Goal: Task Accomplishment & Management: Manage account settings

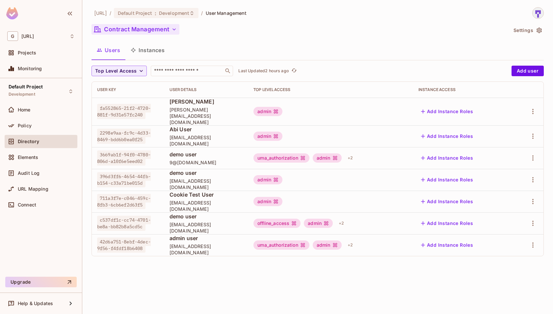
click at [130, 28] on button "Contract Management" at bounding box center [136, 29] width 88 height 11
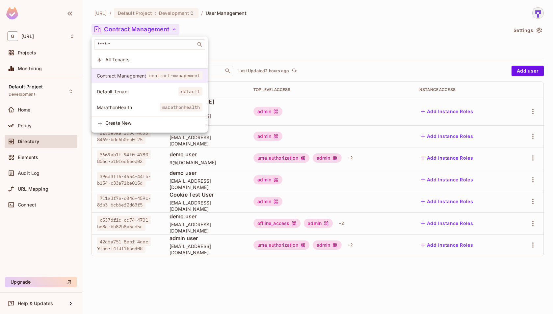
click at [151, 71] on span "contract-management" at bounding box center [175, 75] width 56 height 9
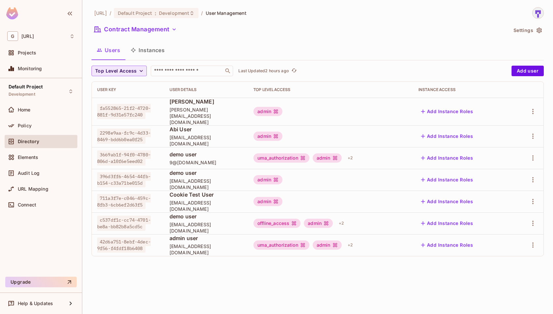
click at [142, 73] on icon "button" at bounding box center [141, 71] width 7 height 7
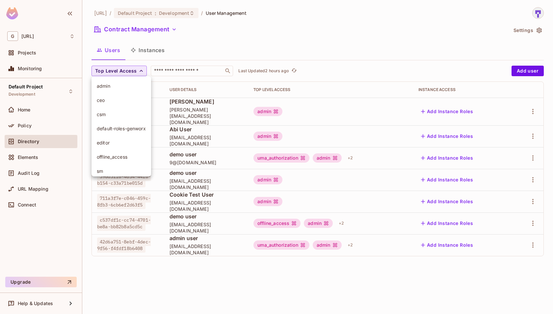
click at [130, 89] on span "admin" at bounding box center [121, 86] width 49 height 6
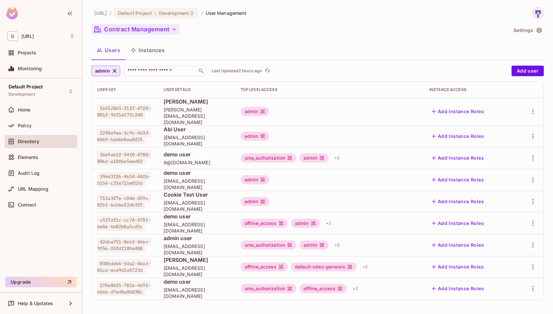
click at [157, 32] on button "Contract Management" at bounding box center [136, 29] width 88 height 11
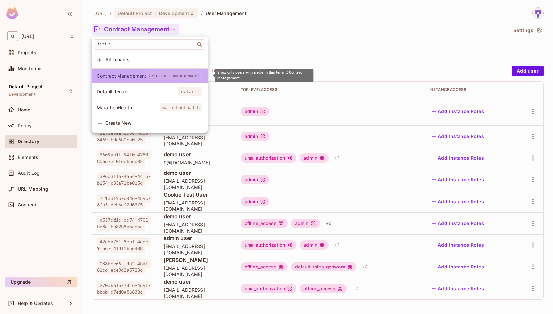
click at [161, 74] on span "contract-management" at bounding box center [175, 75] width 56 height 9
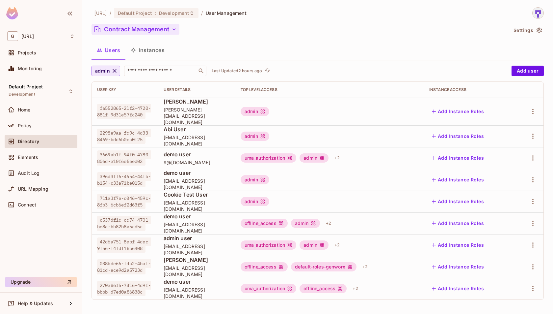
click at [168, 26] on button "Contract Management" at bounding box center [136, 29] width 88 height 11
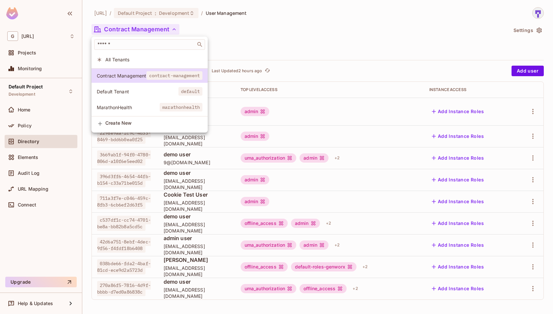
click at [252, 30] on div at bounding box center [276, 157] width 553 height 314
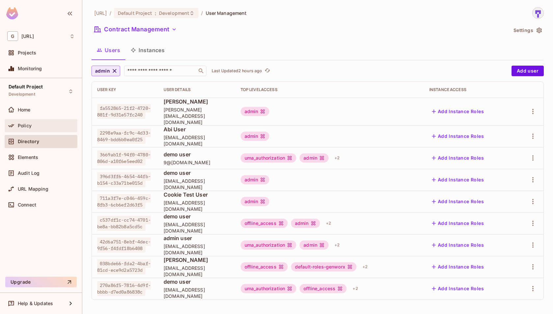
click at [58, 122] on div "Policy" at bounding box center [41, 126] width 68 height 8
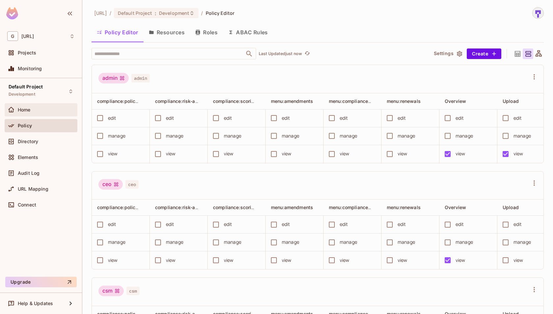
click at [48, 112] on div "Home" at bounding box center [41, 110] width 68 height 8
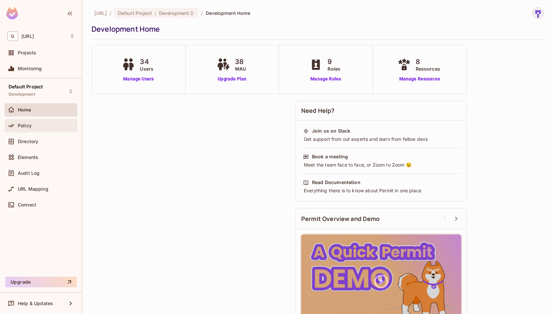
click at [52, 129] on div "Policy" at bounding box center [41, 125] width 73 height 13
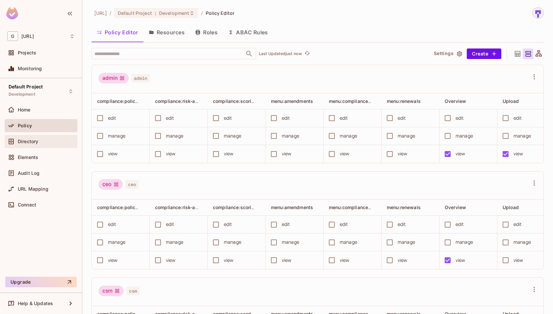
click at [56, 140] on div "Directory" at bounding box center [46, 141] width 57 height 5
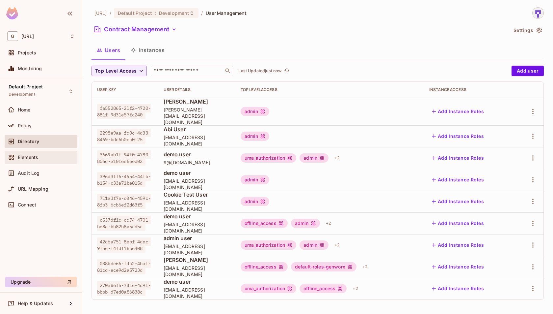
click at [52, 157] on div "Elements" at bounding box center [46, 156] width 57 height 5
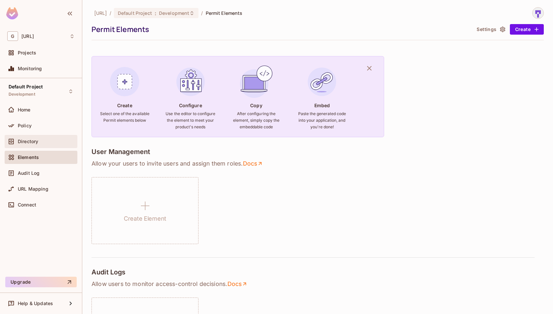
click at [35, 141] on span "Directory" at bounding box center [28, 141] width 20 height 5
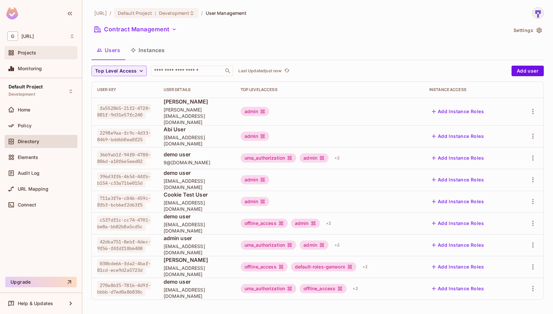
click at [56, 52] on div "Projects" at bounding box center [46, 52] width 57 height 5
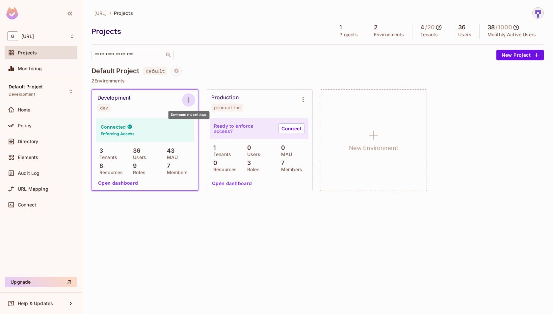
click at [187, 96] on icon "Environment settings" at bounding box center [189, 100] width 8 height 8
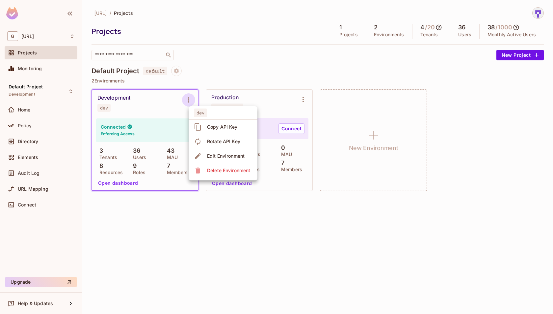
click at [218, 123] on span "Copy API Key" at bounding box center [222, 127] width 35 height 11
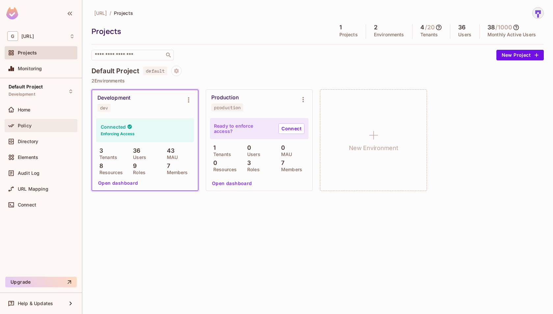
click at [44, 131] on div "Policy" at bounding box center [41, 125] width 73 height 13
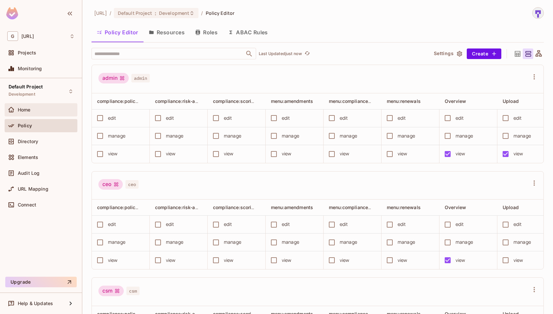
click at [40, 109] on div "Home" at bounding box center [46, 109] width 57 height 5
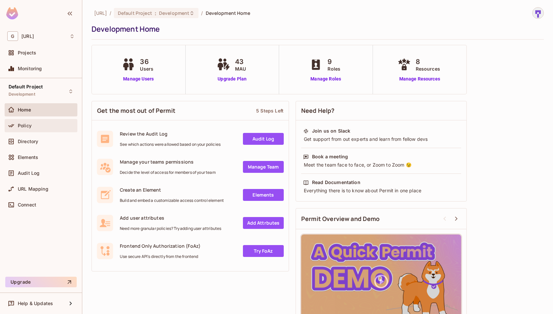
click at [48, 123] on div "Policy" at bounding box center [46, 125] width 57 height 5
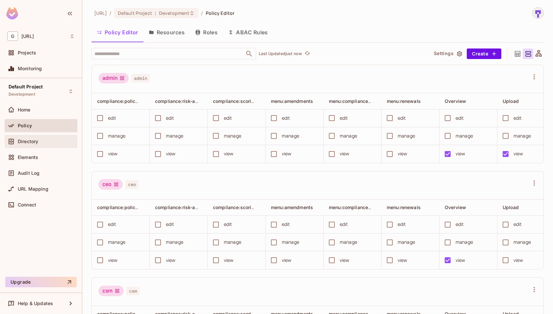
click at [45, 144] on div "Directory" at bounding box center [41, 141] width 68 height 8
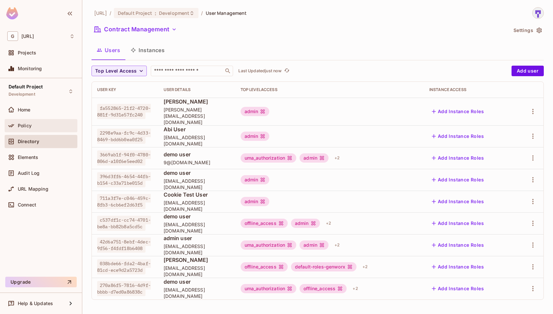
click at [55, 122] on div "Policy" at bounding box center [41, 126] width 68 height 8
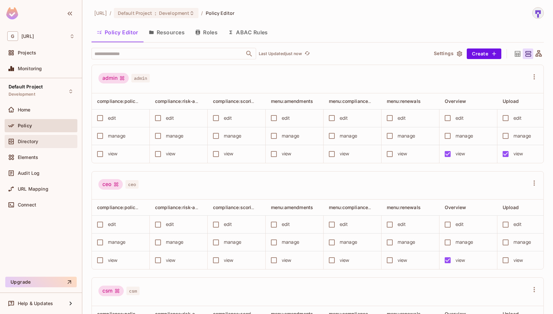
click at [39, 142] on div "Directory" at bounding box center [46, 141] width 57 height 5
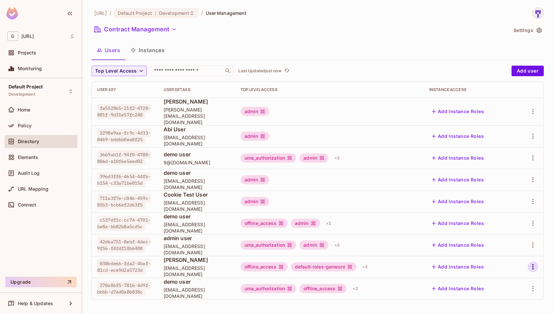
click at [535, 262] on icon "button" at bounding box center [533, 266] width 8 height 8
click at [535, 258] on div at bounding box center [276, 157] width 553 height 314
click at [370, 261] on div "+ 2" at bounding box center [365, 266] width 11 height 11
click at [254, 285] on div at bounding box center [276, 157] width 553 height 314
click at [459, 283] on button "Add Instance Roles" at bounding box center [457, 288] width 57 height 11
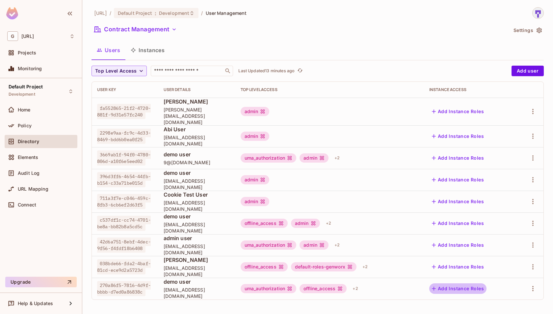
click at [463, 283] on button "Add Instance Roles" at bounding box center [457, 288] width 57 height 11
click at [535, 284] on icon "button" at bounding box center [533, 288] width 8 height 8
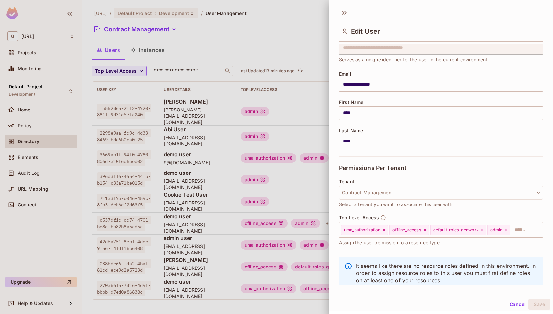
scroll to position [42, 0]
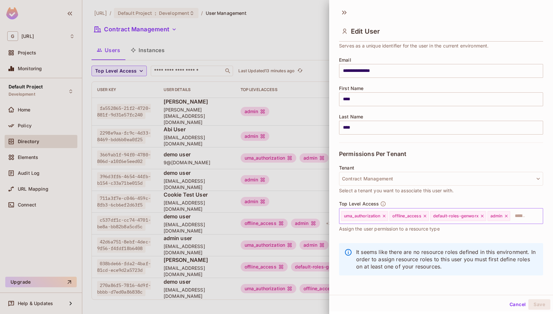
click at [386, 217] on icon at bounding box center [384, 215] width 5 height 5
click at [376, 216] on icon at bounding box center [376, 215] width 5 height 5
click at [392, 215] on icon at bounding box center [393, 215] width 5 height 5
click at [429, 175] on button "Contract Management" at bounding box center [441, 179] width 204 height 14
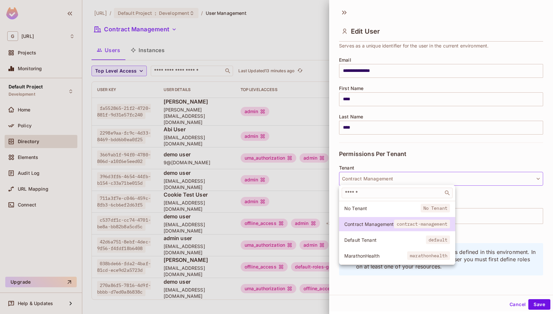
click at [429, 175] on div at bounding box center [276, 157] width 553 height 314
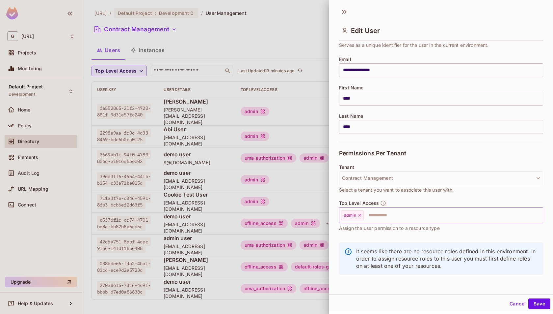
click at [388, 217] on input "text" at bounding box center [448, 214] width 166 height 13
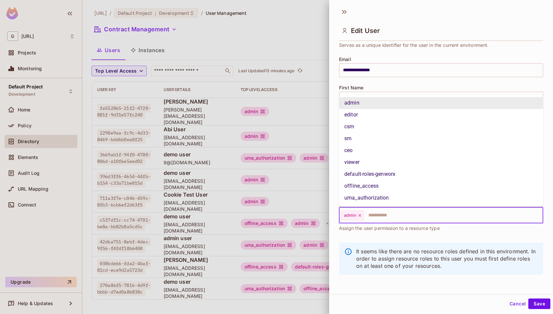
click at [388, 217] on input "text" at bounding box center [448, 214] width 166 height 13
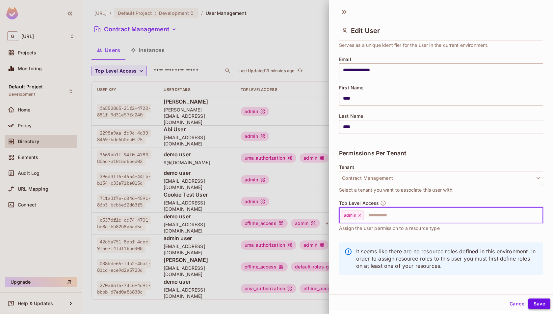
click at [540, 300] on button "Save" at bounding box center [540, 303] width 22 height 11
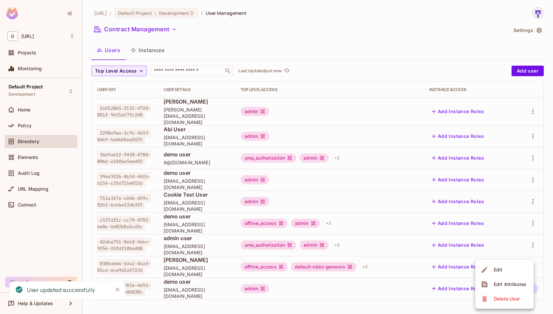
click at [412, 294] on div at bounding box center [276, 157] width 553 height 314
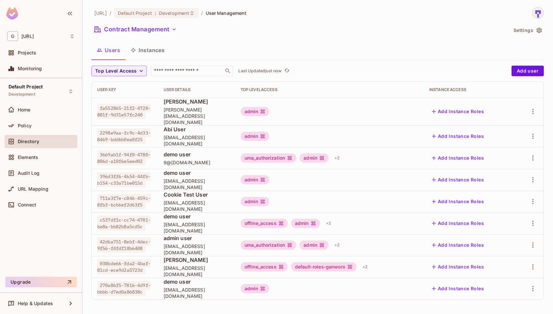
click at [462, 283] on button "Add Instance Roles" at bounding box center [457, 288] width 57 height 11
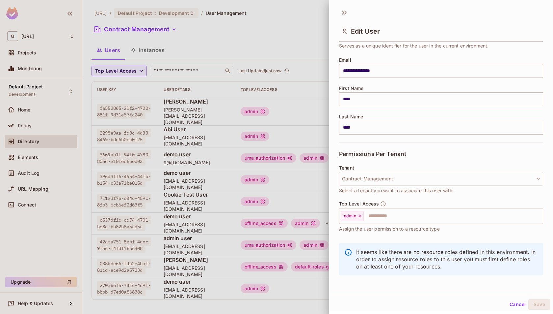
click at [519, 307] on button "Cancel" at bounding box center [517, 304] width 21 height 11
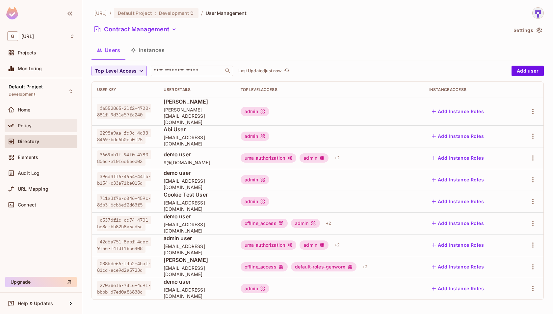
click at [33, 125] on div "Policy" at bounding box center [46, 125] width 57 height 5
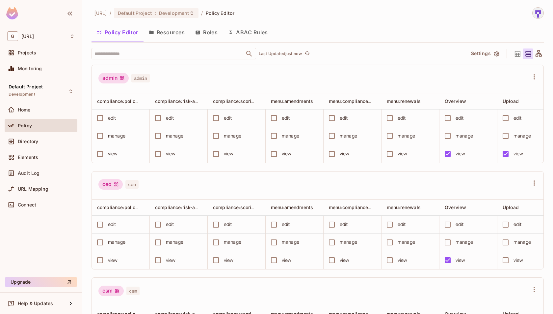
click at [179, 32] on button "Resources" at bounding box center [167, 32] width 46 height 16
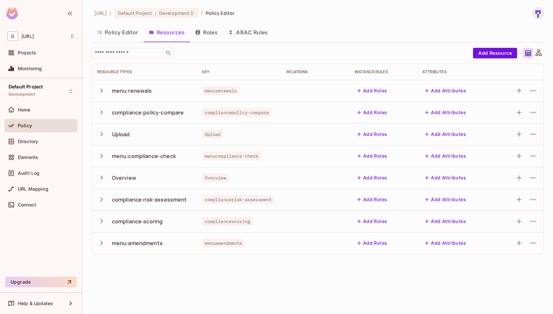
click at [207, 33] on button "Roles" at bounding box center [206, 32] width 33 height 16
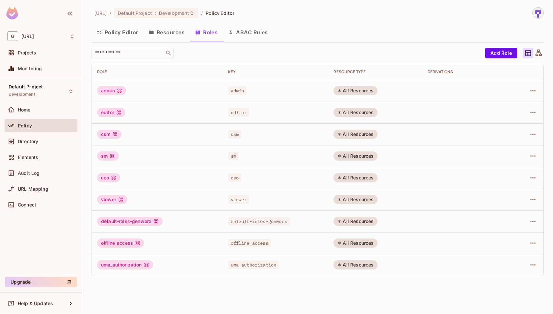
click at [538, 93] on div at bounding box center [526, 90] width 26 height 11
click at [535, 90] on icon "button" at bounding box center [533, 90] width 5 height 1
click at [519, 124] on span "Edit Attributes" at bounding box center [510, 120] width 37 height 11
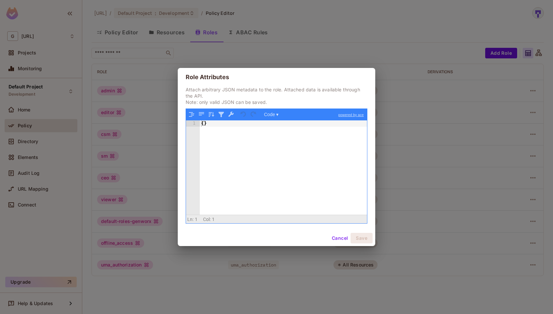
click at [340, 240] on button "Cancel" at bounding box center [339, 237] width 21 height 11
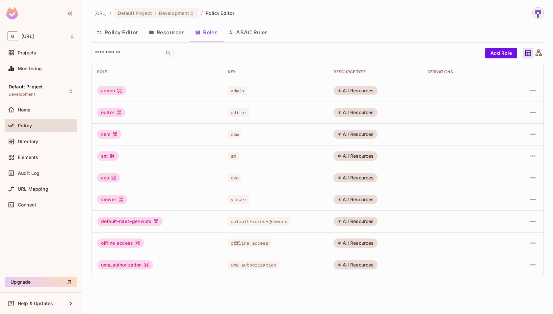
click at [113, 28] on button "Policy Editor" at bounding box center [118, 32] width 52 height 16
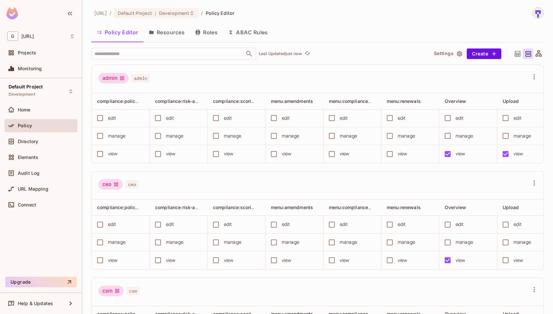
click at [116, 116] on div "edit" at bounding box center [112, 117] width 9 height 7
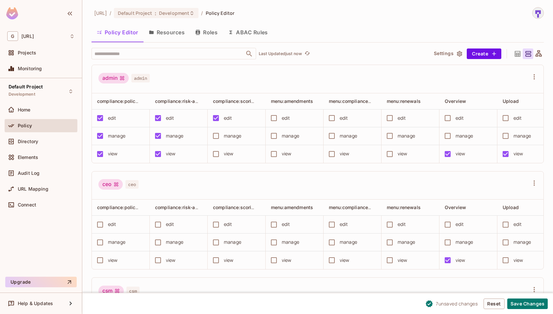
click at [230, 136] on div "manage" at bounding box center [232, 135] width 17 height 7
click at [283, 134] on div "manage" at bounding box center [290, 135] width 17 height 7
click at [396, 152] on div "view" at bounding box center [408, 154] width 51 height 14
click at [515, 302] on button "Save Changes" at bounding box center [527, 303] width 41 height 11
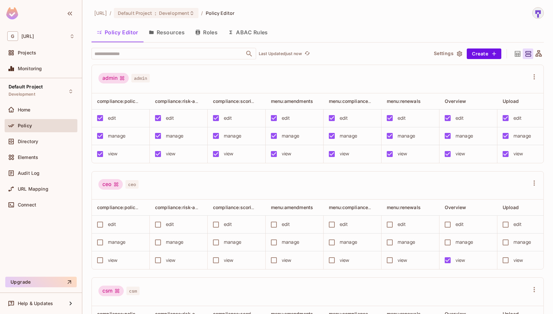
click at [542, 54] on icon at bounding box center [539, 53] width 6 height 6
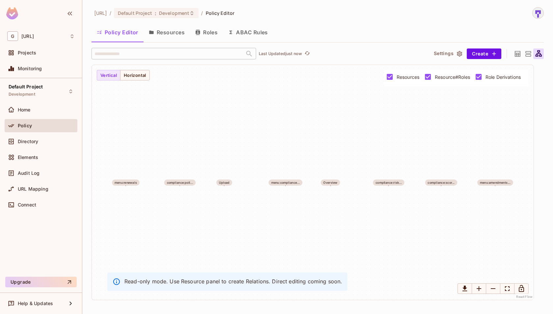
click at [517, 52] on icon at bounding box center [518, 54] width 8 height 8
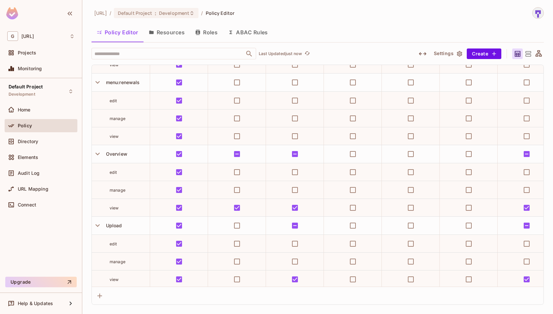
scroll to position [368, 201]
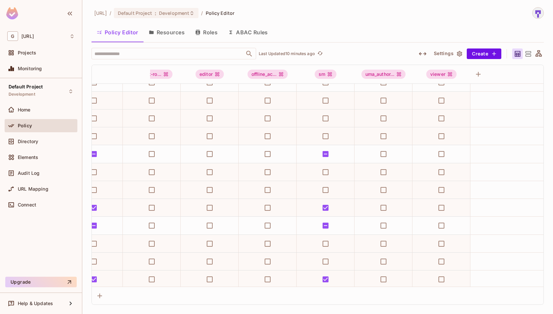
click at [232, 15] on span "Policy Editor" at bounding box center [220, 13] width 29 height 6
click at [41, 140] on div "Directory" at bounding box center [46, 141] width 57 height 5
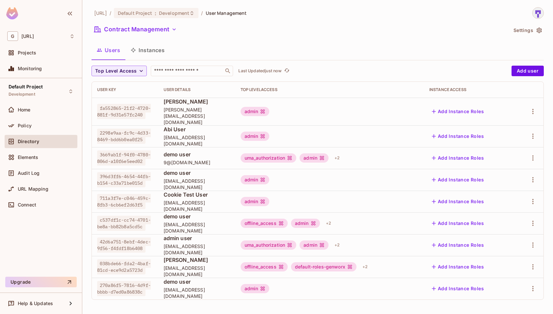
click at [154, 45] on button "Instances" at bounding box center [147, 50] width 44 height 16
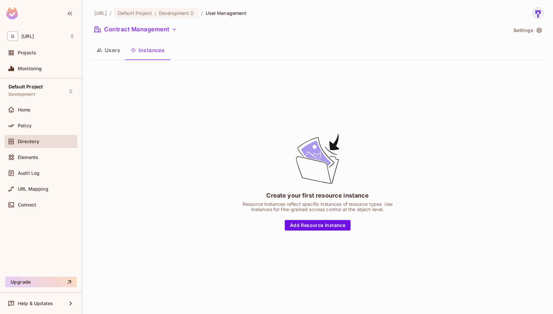
click at [324, 233] on div "Create your first resource instance Resource instances reflect specific instanc…" at bounding box center [318, 181] width 452 height 231
click at [319, 225] on button "Add Resource Instance" at bounding box center [318, 225] width 66 height 11
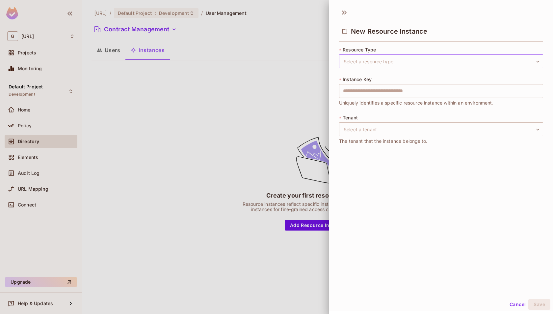
click at [411, 59] on body "G genworx.ai Projects Monitoring Default Project Development Home Policy Direct…" at bounding box center [276, 157] width 553 height 314
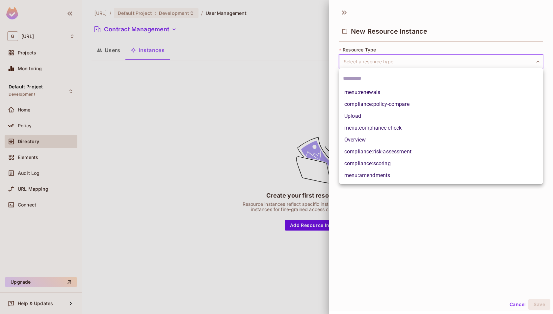
click at [412, 137] on li "Overview" at bounding box center [441, 140] width 204 height 12
type input "********"
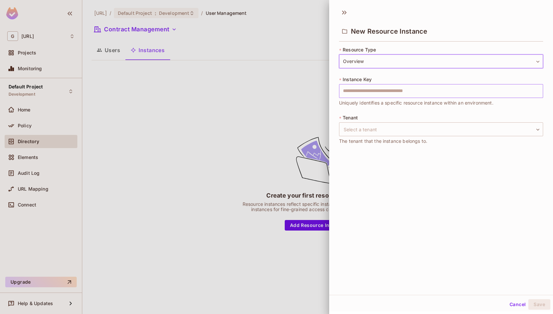
click at [418, 87] on input "text" at bounding box center [441, 91] width 204 height 14
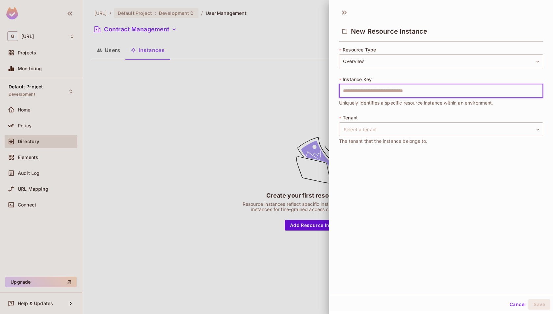
click at [299, 187] on div at bounding box center [276, 157] width 553 height 314
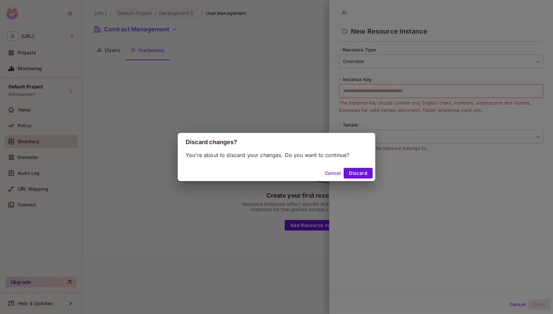
click at [334, 175] on button "Cancel" at bounding box center [332, 173] width 21 height 11
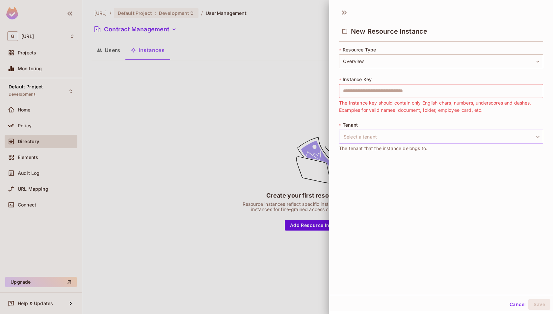
click at [378, 139] on body "G genworx.ai Projects Monitoring Default Project Development Home Policy Direct…" at bounding box center [276, 157] width 553 height 314
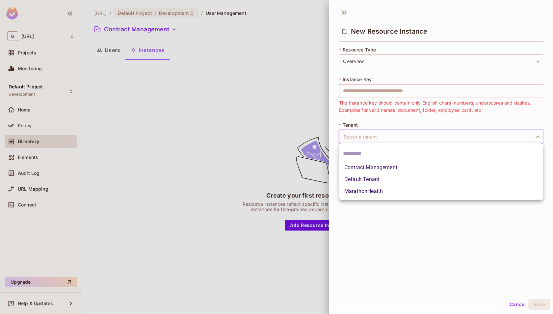
click at [377, 169] on li "Contract Management" at bounding box center [441, 167] width 204 height 12
type input "**********"
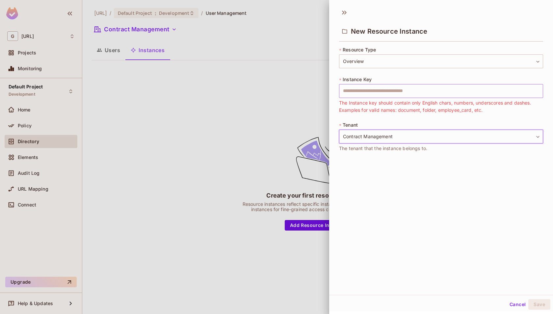
click at [391, 93] on input "text" at bounding box center [441, 91] width 204 height 14
click at [294, 166] on div at bounding box center [276, 157] width 553 height 314
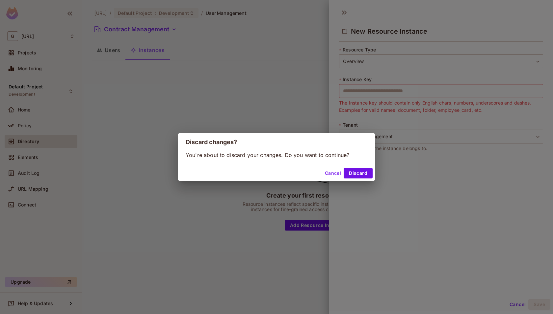
click at [333, 175] on button "Cancel" at bounding box center [332, 173] width 21 height 11
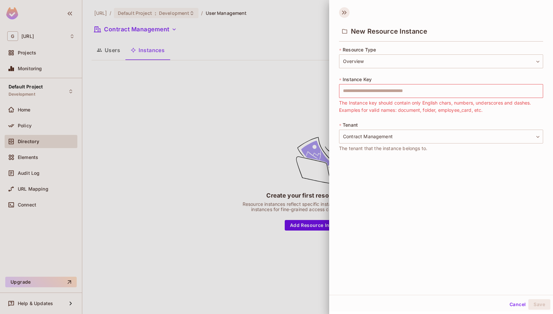
click at [341, 13] on icon at bounding box center [344, 12] width 11 height 11
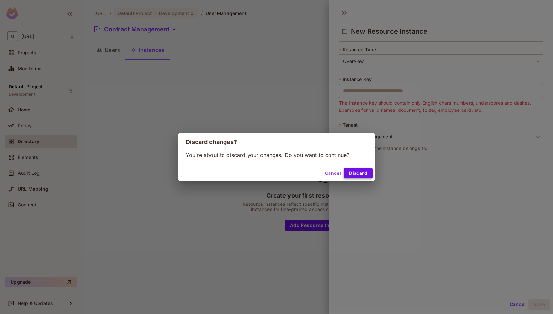
click at [360, 174] on button "Discard" at bounding box center [358, 173] width 29 height 11
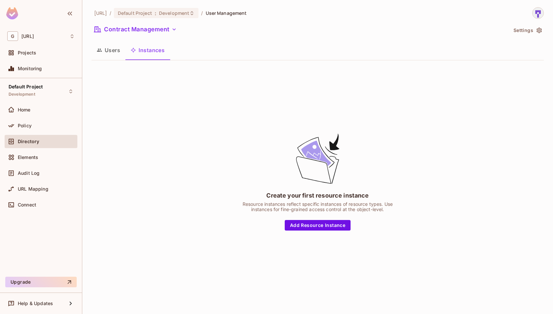
click at [113, 54] on button "Users" at bounding box center [109, 50] width 34 height 16
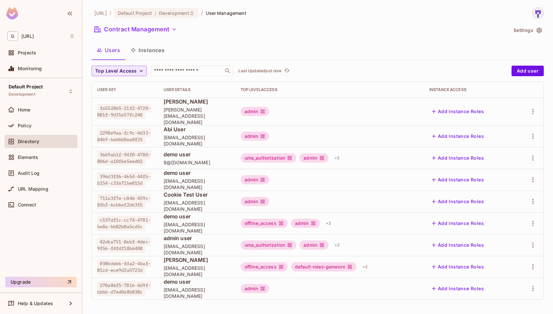
click at [137, 71] on button "Top Level Access" at bounding box center [119, 71] width 55 height 11
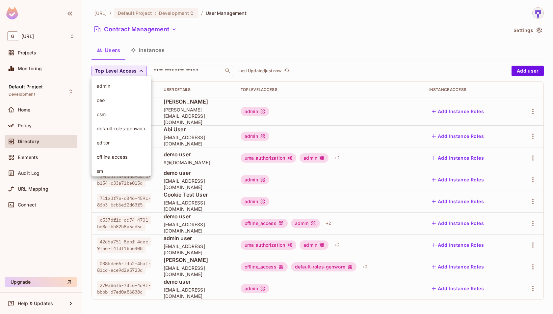
click at [137, 71] on div at bounding box center [276, 157] width 553 height 314
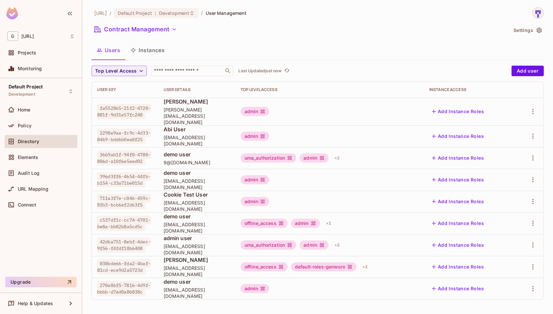
click at [150, 57] on button "Instances" at bounding box center [147, 50] width 44 height 16
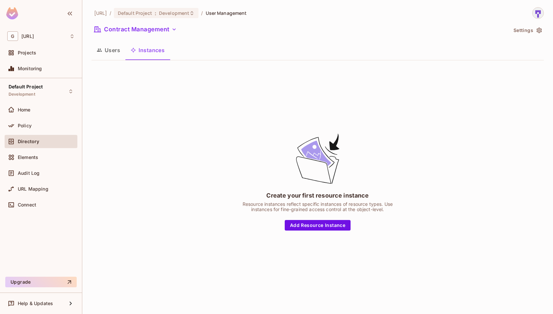
click at [120, 51] on button "Users" at bounding box center [109, 50] width 34 height 16
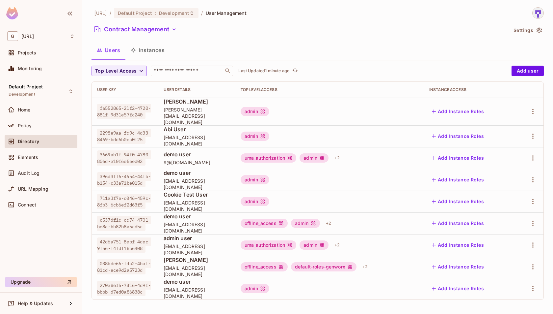
click at [437, 108] on icon "button" at bounding box center [434, 111] width 7 height 7
click at [448, 106] on button "Add Instance Roles" at bounding box center [457, 111] width 57 height 11
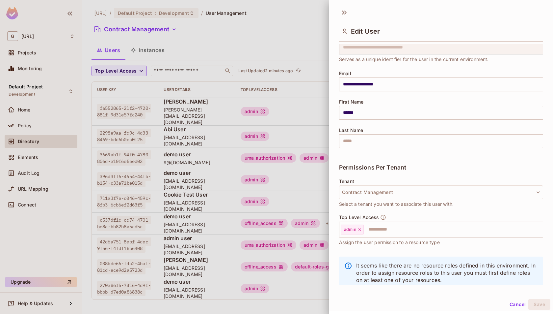
scroll to position [42, 0]
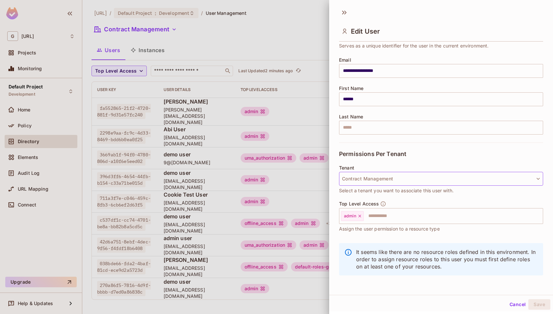
click at [397, 180] on button "Contract Management" at bounding box center [441, 179] width 204 height 14
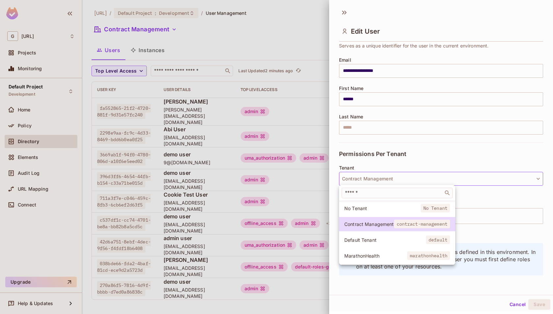
click at [397, 180] on div at bounding box center [276, 157] width 553 height 314
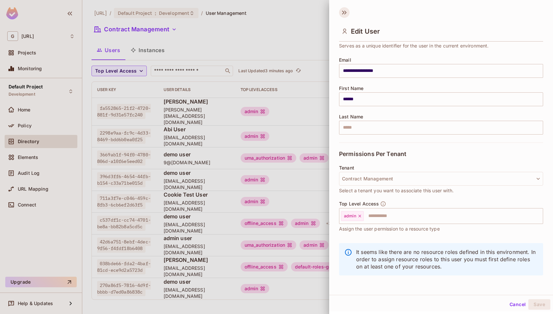
click at [346, 14] on icon at bounding box center [344, 12] width 11 height 11
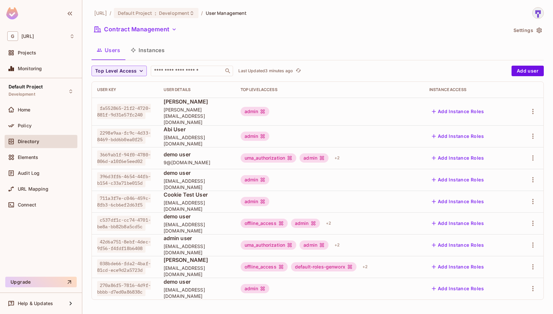
click at [456, 283] on button "Add Instance Roles" at bounding box center [457, 288] width 57 height 11
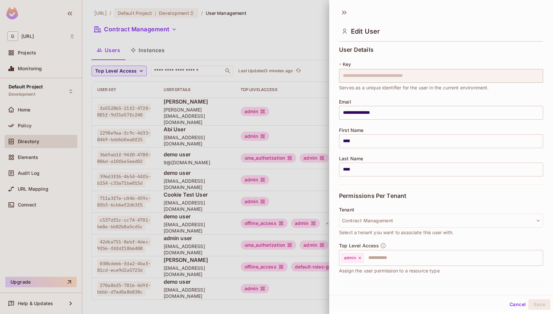
click at [456, 281] on div "It seems like there are no resource roles defined in this environment. In order…" at bounding box center [441, 304] width 204 height 47
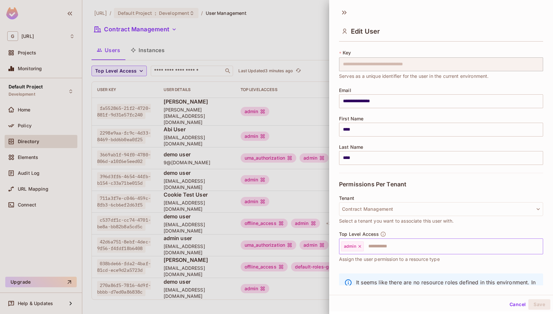
scroll to position [0, 0]
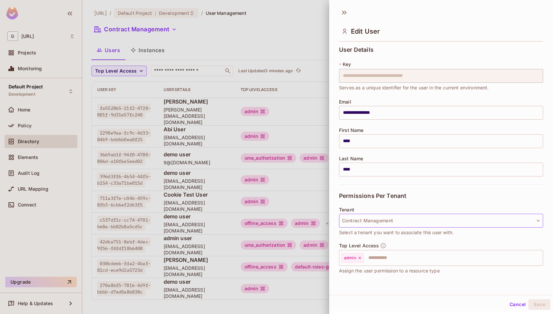
click at [480, 223] on button "Contract Management" at bounding box center [441, 220] width 204 height 14
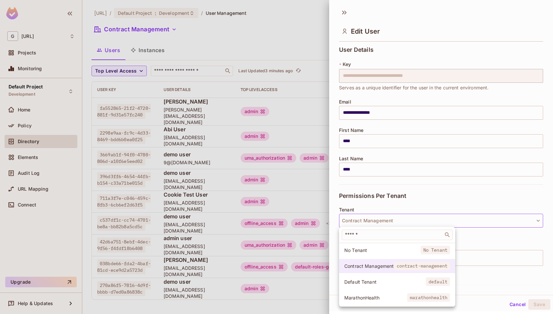
click at [427, 266] on span "contract-management" at bounding box center [422, 265] width 56 height 9
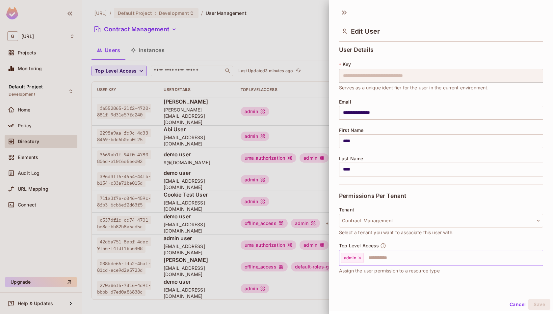
click at [361, 257] on icon at bounding box center [360, 257] width 5 height 5
click at [361, 257] on input "text" at bounding box center [436, 257] width 190 height 13
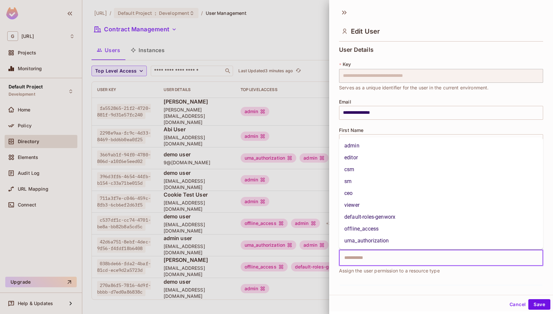
click at [368, 149] on li "admin" at bounding box center [441, 146] width 204 height 12
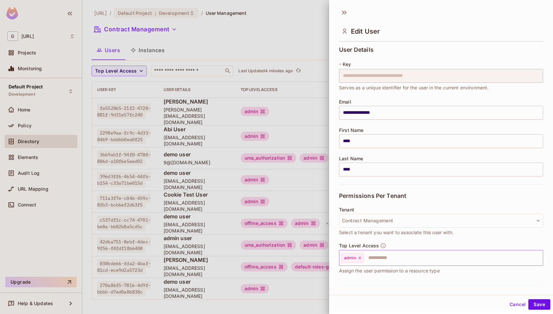
scroll to position [42, 0]
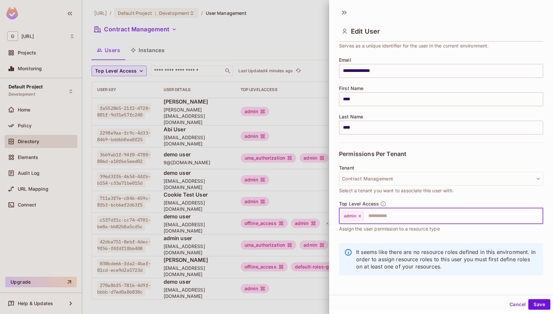
click at [24, 136] on div at bounding box center [276, 157] width 553 height 314
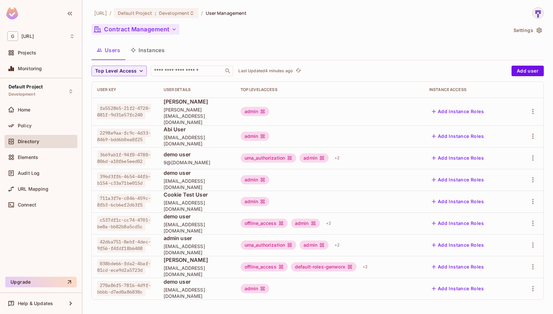
click at [151, 29] on button "Contract Management" at bounding box center [136, 29] width 88 height 11
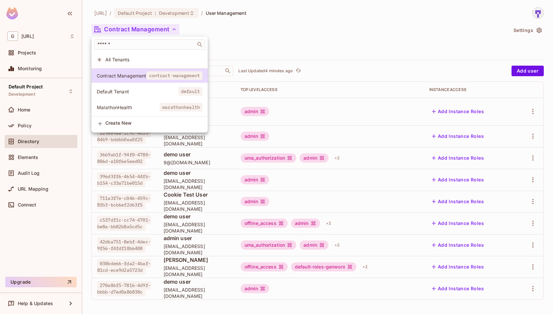
click at [150, 61] on span "All Tenants" at bounding box center [153, 59] width 97 height 6
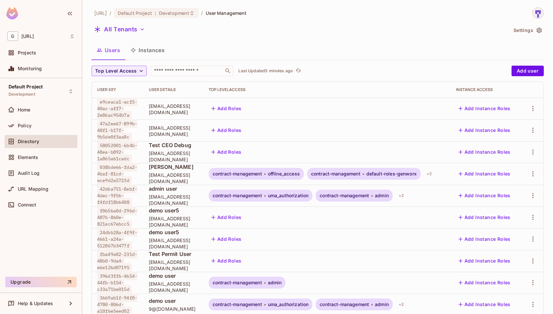
click at [241, 17] on ol "genworx.ai / Default Project : Development / User Management" at bounding box center [170, 13] width 153 height 10
click at [244, 14] on span "User Management" at bounding box center [226, 13] width 41 height 6
click at [474, 91] on div "Instance Access" at bounding box center [486, 89] width 61 height 5
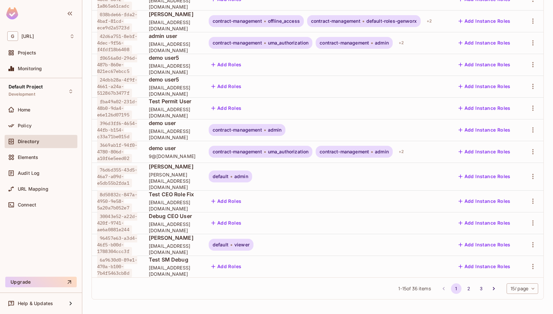
scroll to position [0, 0]
click at [466, 286] on button "2" at bounding box center [469, 288] width 11 height 11
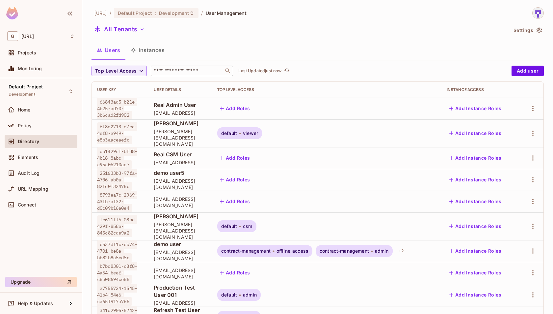
click at [169, 70] on input "text" at bounding box center [187, 71] width 69 height 7
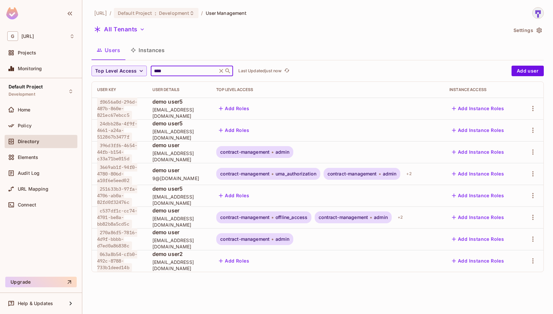
type input "****"
click at [270, 236] on span "contract-management" at bounding box center [244, 238] width 49 height 5
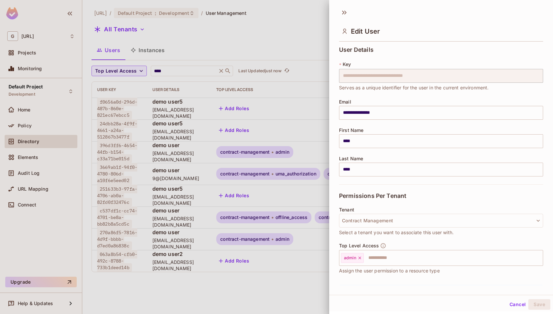
scroll to position [42, 0]
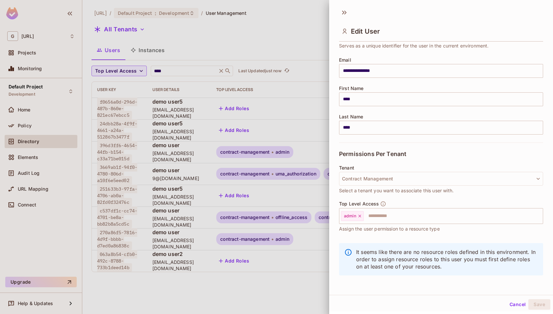
click at [517, 305] on button "Cancel" at bounding box center [517, 304] width 21 height 11
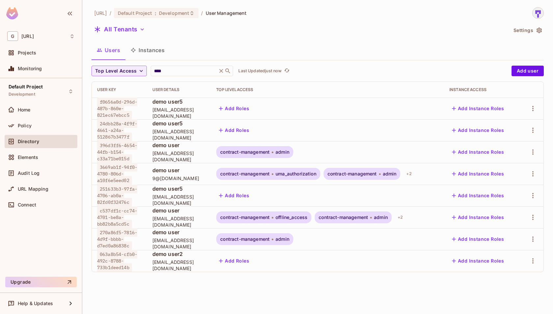
click at [232, 13] on span "User Management" at bounding box center [226, 13] width 41 height 6
click at [136, 31] on button "All Tenants" at bounding box center [120, 29] width 56 height 11
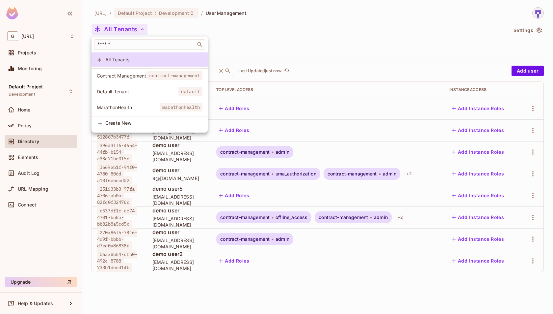
click at [136, 31] on div at bounding box center [276, 157] width 553 height 314
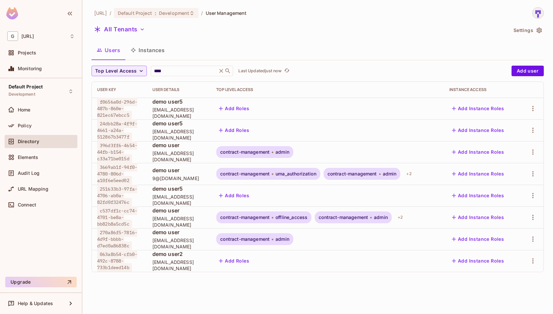
click at [156, 57] on button "Instances" at bounding box center [147, 50] width 44 height 16
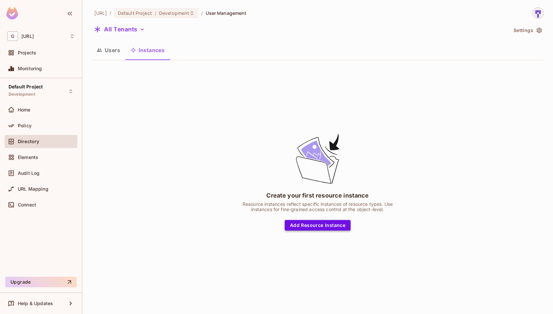
click at [334, 224] on button "Add Resource Instance" at bounding box center [318, 225] width 66 height 11
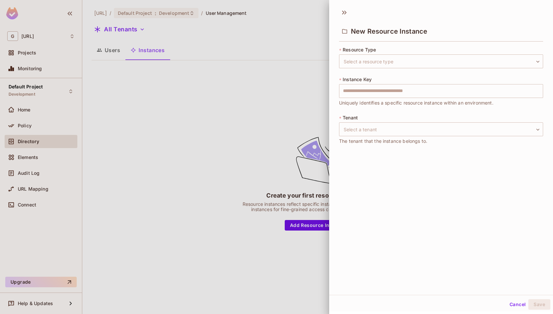
click at [458, 70] on div "* Resource Type Select a resource type ​ Select a resource type * Instance Key …" at bounding box center [441, 99] width 204 height 106
click at [444, 59] on body "G genworx.ai Projects Monitoring Default Project Development Home Policy Direct…" at bounding box center [276, 157] width 553 height 314
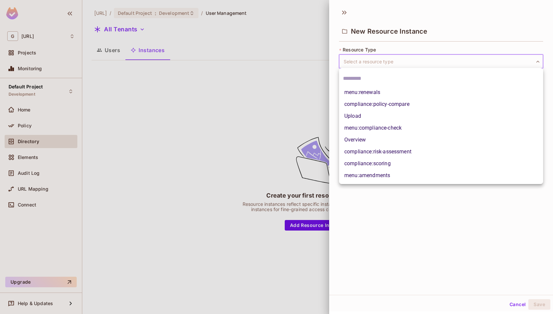
click at [423, 139] on li "Overview" at bounding box center [441, 140] width 204 height 12
type input "********"
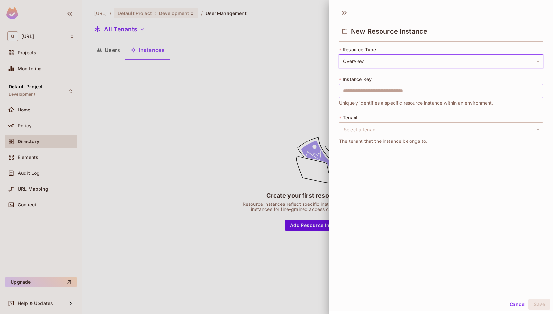
click at [458, 91] on input "text" at bounding box center [441, 91] width 204 height 14
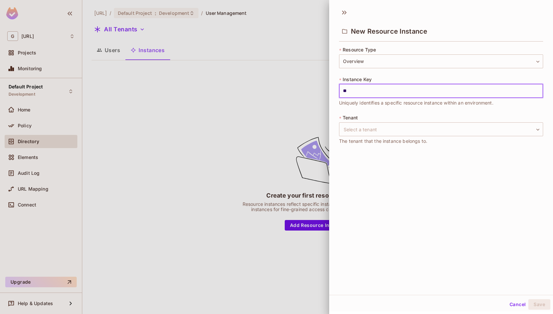
type input "*"
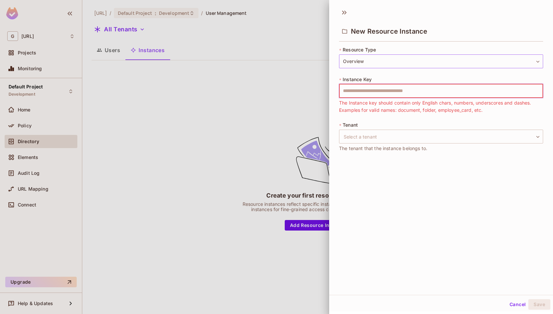
click at [379, 62] on body "G genworx.ai Projects Monitoring Default Project Development Home Policy Direct…" at bounding box center [276, 157] width 553 height 314
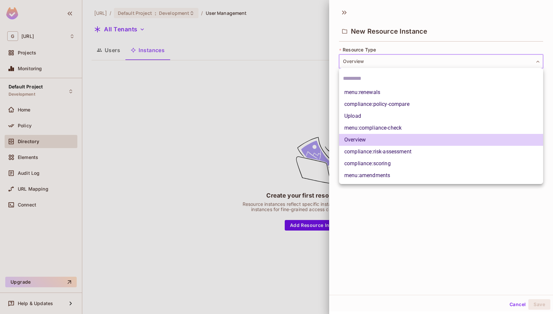
click at [379, 62] on div at bounding box center [276, 157] width 553 height 314
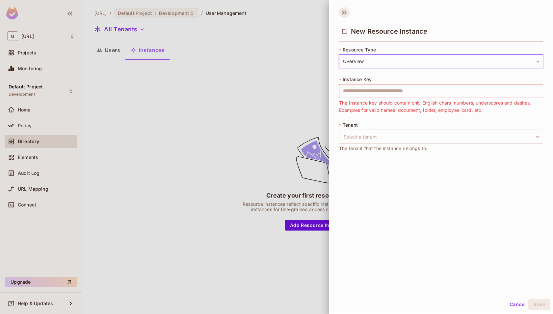
click at [345, 14] on icon at bounding box center [345, 13] width 2 height 4
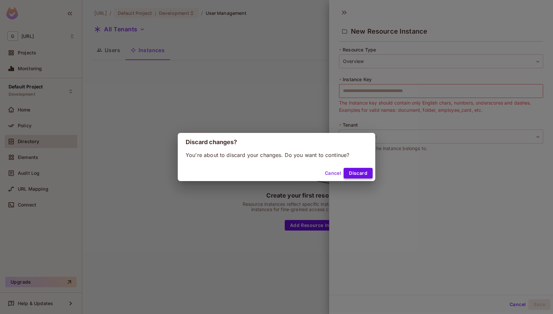
click at [364, 171] on button "Discard" at bounding box center [358, 173] width 29 height 11
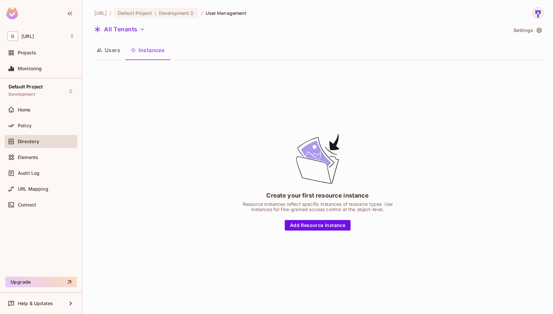
click at [115, 55] on button "Users" at bounding box center [109, 50] width 34 height 16
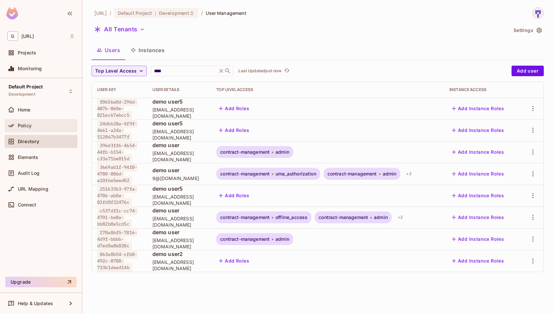
click at [33, 129] on div "Policy" at bounding box center [41, 125] width 73 height 13
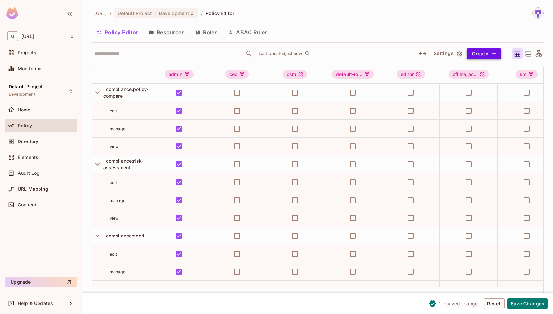
click at [493, 53] on icon "button" at bounding box center [494, 53] width 7 height 7
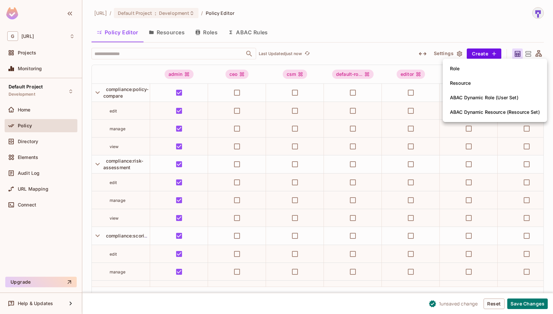
click at [477, 66] on li "Role" at bounding box center [495, 68] width 104 height 14
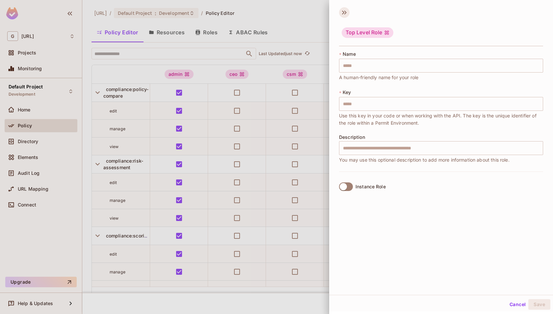
click at [344, 12] on icon at bounding box center [344, 12] width 11 height 11
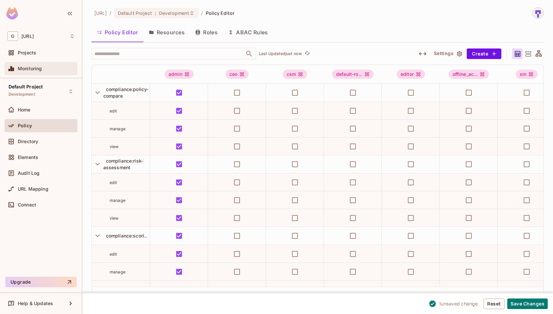
click at [39, 70] on span "Monitoring" at bounding box center [30, 68] width 24 height 5
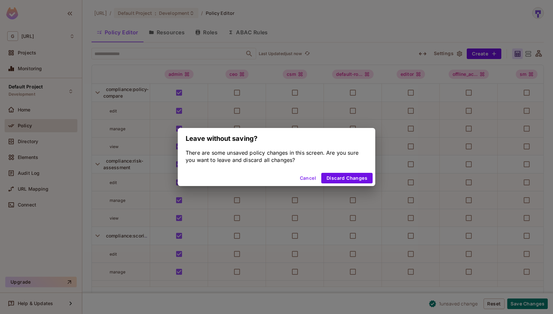
click at [309, 175] on button "Cancel" at bounding box center [307, 178] width 21 height 11
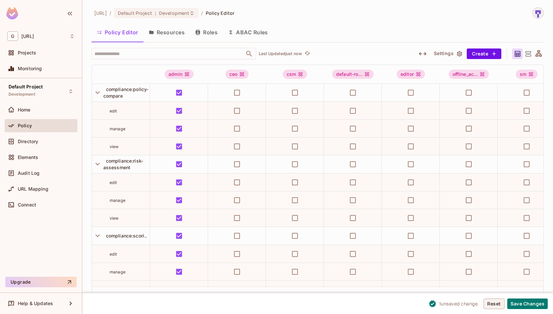
click at [496, 306] on button "Reset" at bounding box center [494, 303] width 21 height 11
click at [45, 67] on div "Monitoring" at bounding box center [46, 68] width 57 height 5
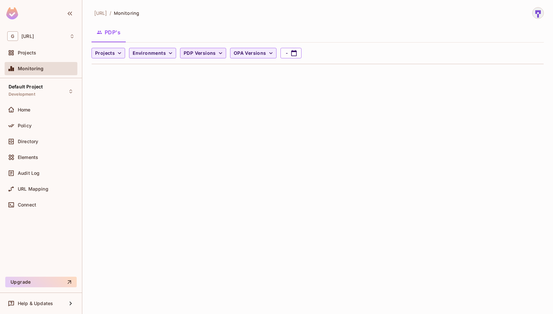
click at [204, 52] on span "PDP Versions" at bounding box center [200, 53] width 32 height 8
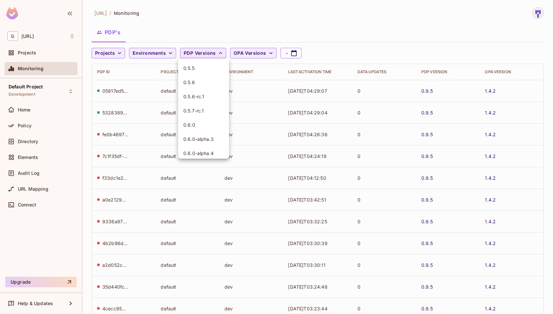
click at [204, 52] on div at bounding box center [276, 157] width 553 height 314
click at [246, 55] on span "OPA Versions" at bounding box center [250, 53] width 33 height 8
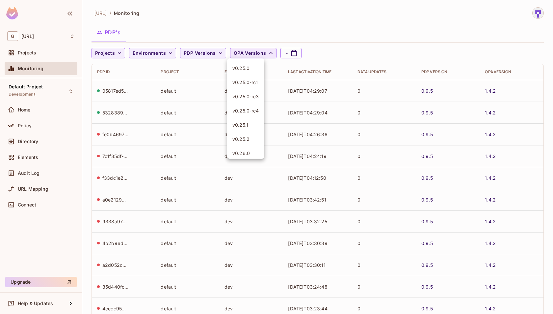
click at [246, 55] on div at bounding box center [276, 157] width 553 height 314
click at [162, 56] on span "Environments" at bounding box center [149, 53] width 33 height 8
click at [162, 56] on div at bounding box center [276, 157] width 553 height 314
click at [116, 51] on icon "button" at bounding box center [119, 53] width 7 height 7
click at [116, 51] on div at bounding box center [276, 157] width 553 height 314
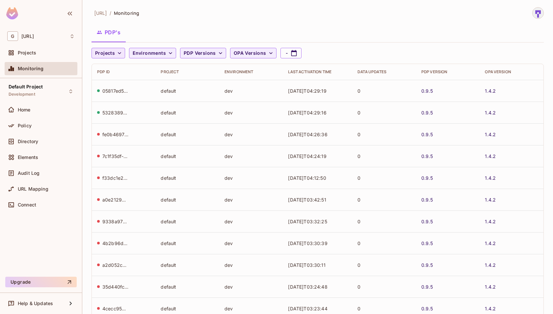
click at [116, 51] on icon "button" at bounding box center [119, 53] width 7 height 7
click at [115, 69] on span "Default Project" at bounding box center [113, 68] width 33 height 6
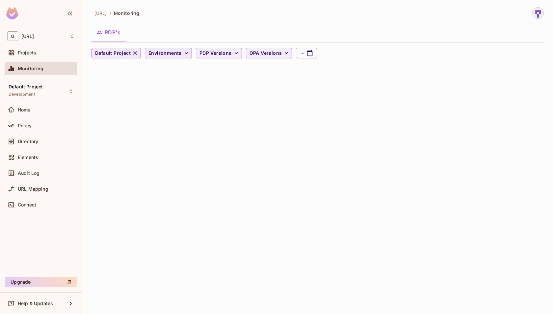
click at [183, 52] on icon "button" at bounding box center [186, 53] width 7 height 7
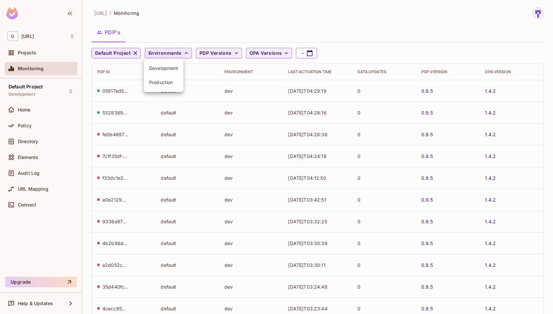
click at [40, 52] on div at bounding box center [276, 157] width 553 height 314
click at [44, 49] on div "Projects" at bounding box center [41, 53] width 68 height 8
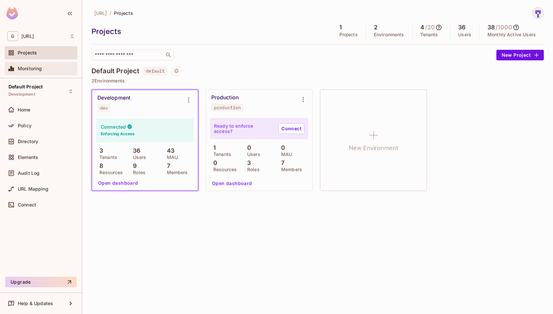
click at [54, 68] on div "Monitoring" at bounding box center [46, 68] width 57 height 5
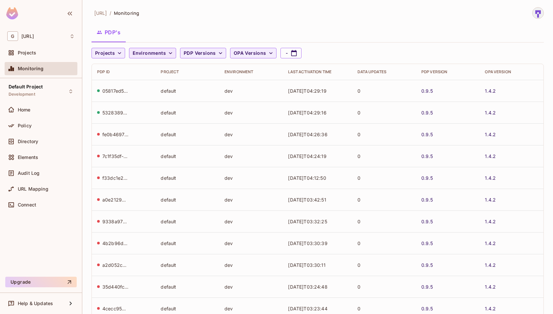
click at [167, 55] on icon "button" at bounding box center [170, 53] width 7 height 7
click at [201, 57] on div at bounding box center [276, 157] width 553 height 314
click at [118, 54] on icon "button" at bounding box center [119, 53] width 7 height 7
click at [118, 54] on div at bounding box center [276, 157] width 553 height 314
click at [200, 53] on span "PDP Versions" at bounding box center [200, 53] width 32 height 8
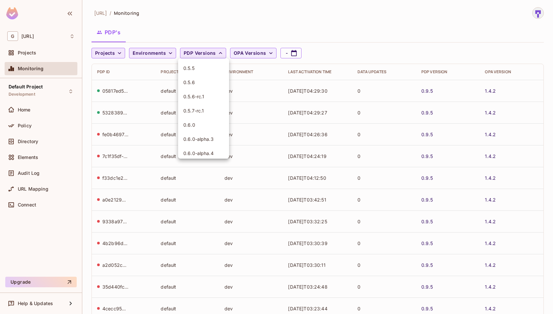
click at [200, 53] on div at bounding box center [276, 157] width 553 height 314
click at [255, 53] on span "OPA Versions" at bounding box center [250, 53] width 33 height 8
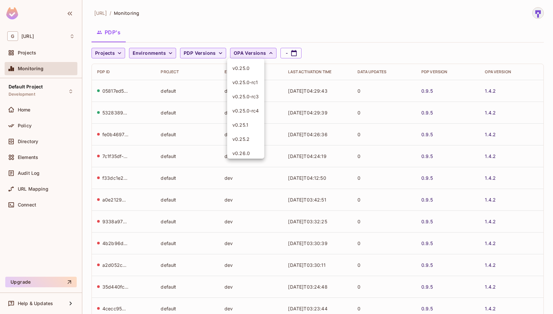
click at [255, 53] on div at bounding box center [276, 157] width 553 height 314
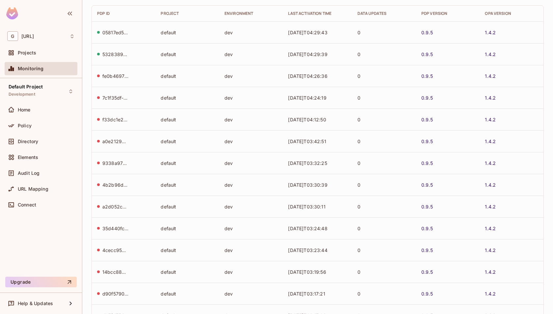
scroll to position [128, 0]
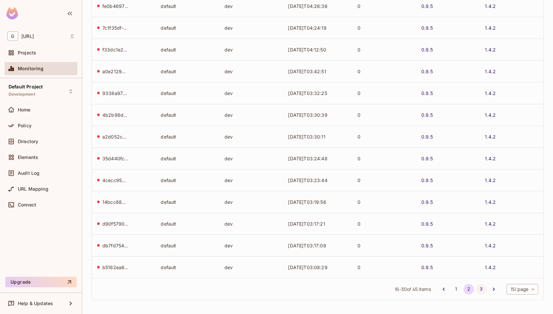
click at [479, 288] on button "3" at bounding box center [481, 289] width 11 height 11
click at [55, 137] on div "Directory" at bounding box center [41, 141] width 68 height 8
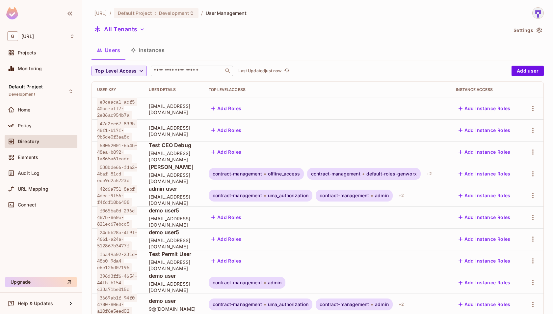
click at [194, 71] on input "text" at bounding box center [187, 71] width 69 height 7
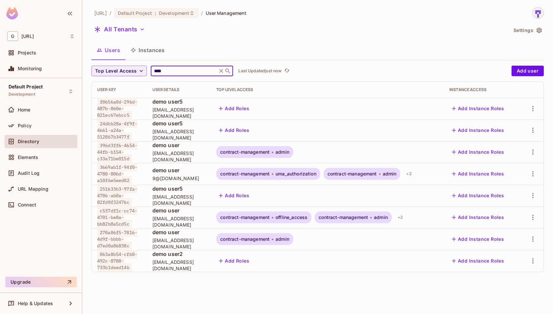
type input "****"
click at [468, 242] on button "Add Instance Roles" at bounding box center [478, 238] width 57 height 11
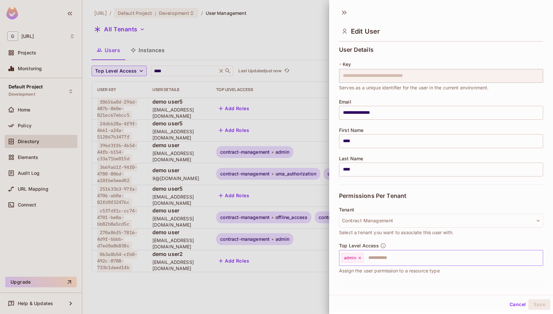
click at [427, 258] on input "text" at bounding box center [448, 257] width 166 height 13
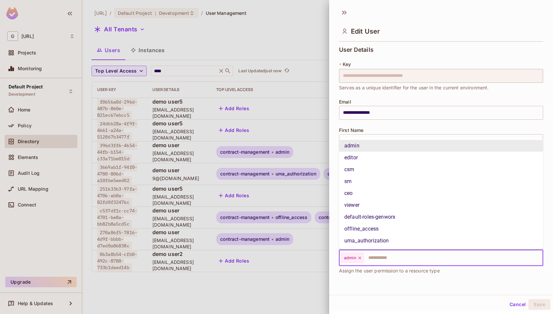
scroll to position [42, 0]
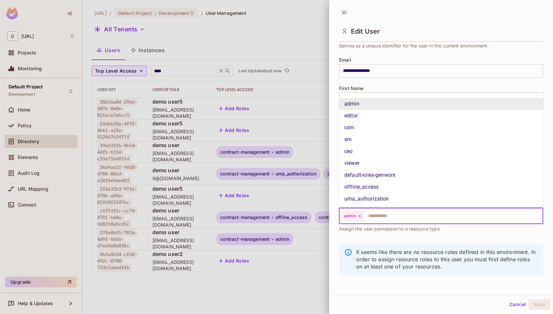
click at [408, 103] on li "admin" at bounding box center [441, 104] width 204 height 12
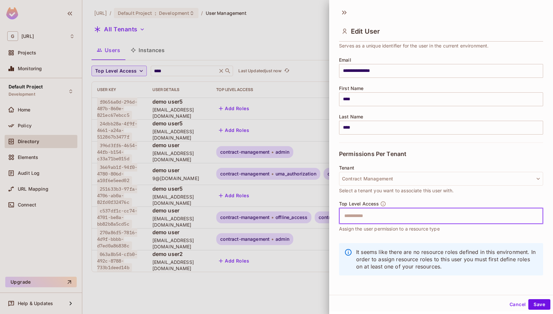
click at [398, 218] on input "text" at bounding box center [436, 215] width 190 height 13
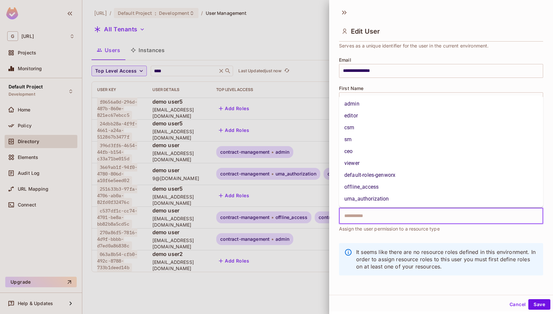
click at [388, 102] on li "admin" at bounding box center [441, 104] width 204 height 12
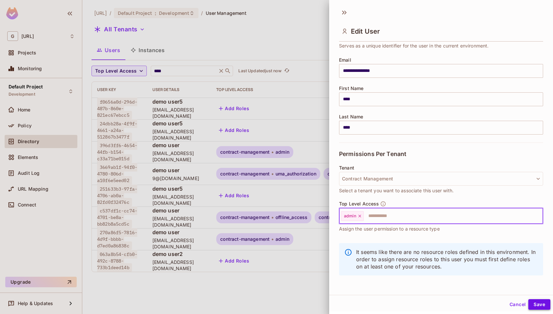
click at [537, 301] on button "Save" at bounding box center [540, 304] width 22 height 11
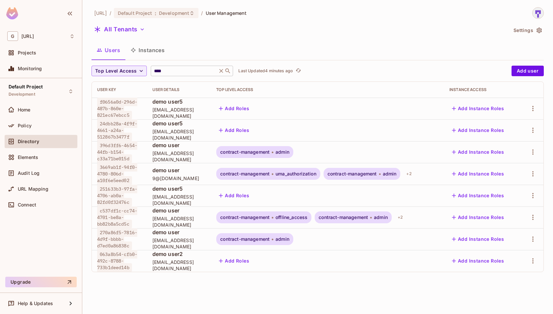
click at [222, 70] on icon at bounding box center [221, 71] width 7 height 7
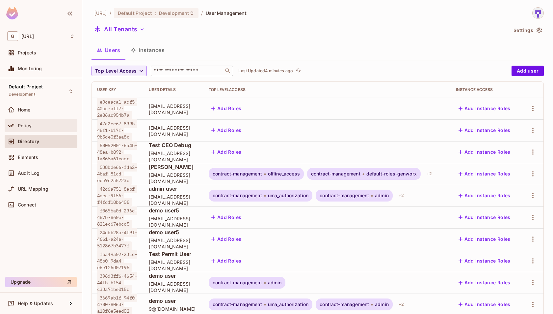
click at [50, 127] on div "Policy" at bounding box center [46, 125] width 57 height 5
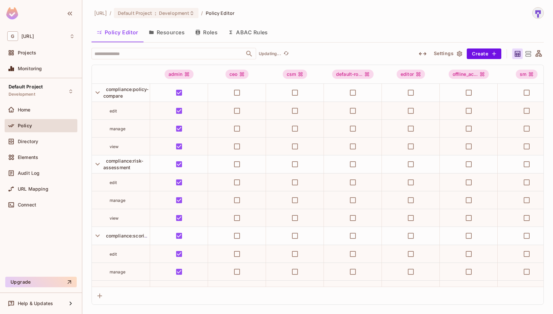
click at [201, 36] on button "Roles" at bounding box center [206, 32] width 33 height 16
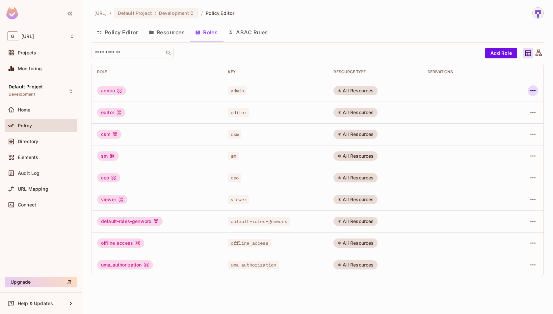
click at [532, 92] on icon "button" at bounding box center [533, 91] width 8 height 8
click at [516, 107] on li "Edit Role" at bounding box center [505, 105] width 58 height 14
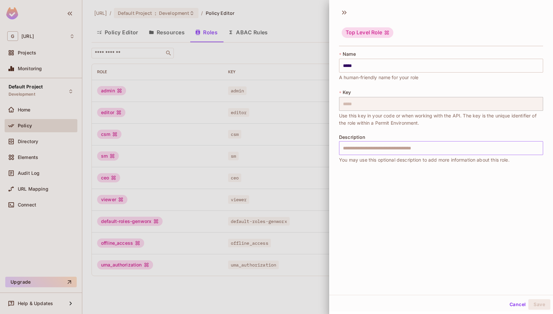
click at [434, 152] on input "text" at bounding box center [441, 148] width 204 height 14
click at [367, 36] on div "Top Level Role" at bounding box center [368, 32] width 52 height 11
click at [344, 14] on icon at bounding box center [344, 12] width 11 height 11
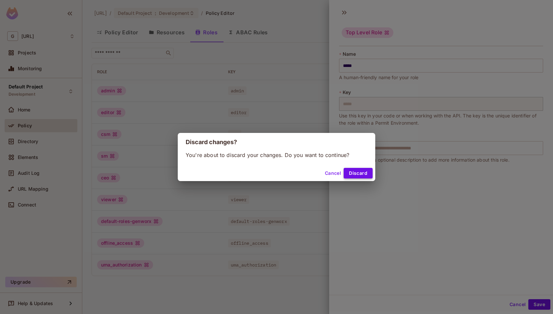
click at [356, 171] on button "Discard" at bounding box center [358, 173] width 29 height 11
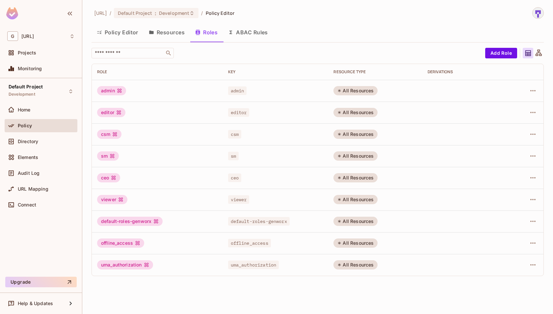
click at [126, 34] on button "Policy Editor" at bounding box center [118, 32] width 52 height 16
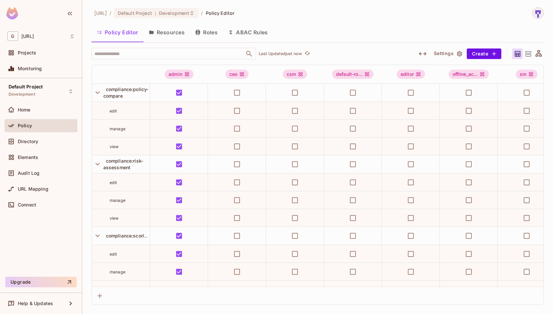
click at [440, 55] on button "Settings" at bounding box center [447, 53] width 33 height 11
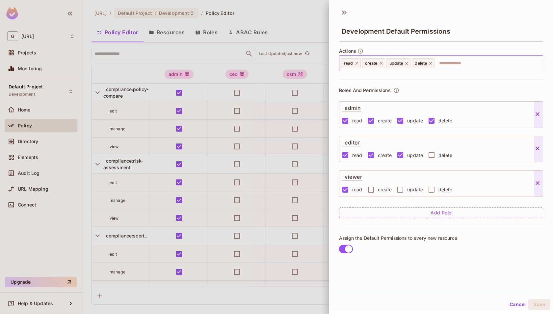
click at [430, 63] on icon at bounding box center [430, 63] width 3 height 3
click at [408, 63] on icon at bounding box center [406, 63] width 5 height 5
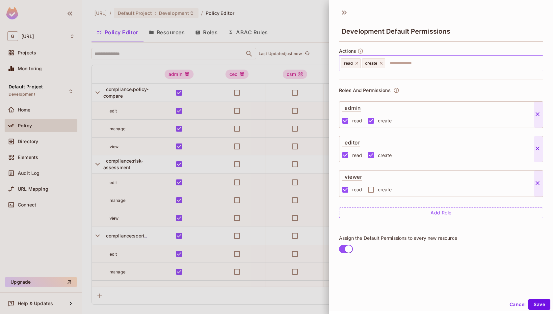
click at [380, 63] on icon at bounding box center [381, 63] width 3 height 3
click at [356, 64] on icon at bounding box center [357, 63] width 5 height 5
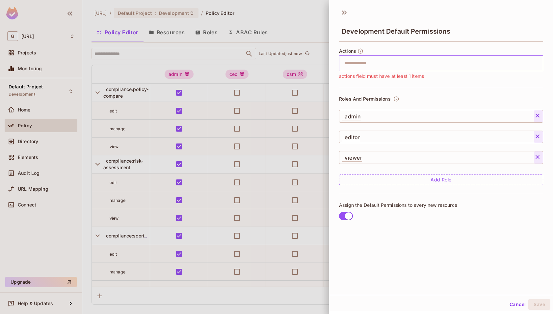
click at [356, 64] on input "text" at bounding box center [441, 63] width 200 height 13
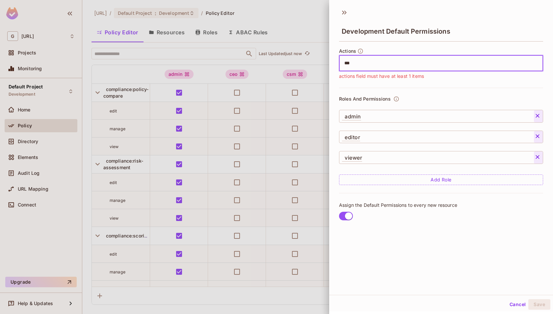
type input "****"
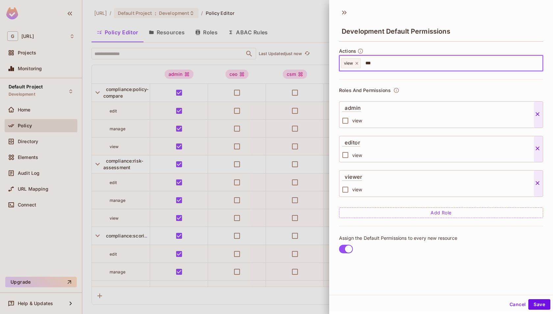
type input "****"
type input "******"
click at [536, 301] on button "Save" at bounding box center [540, 303] width 22 height 11
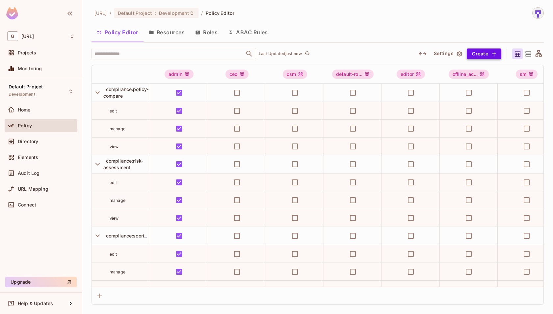
click at [493, 56] on icon "button" at bounding box center [494, 53] width 7 height 7
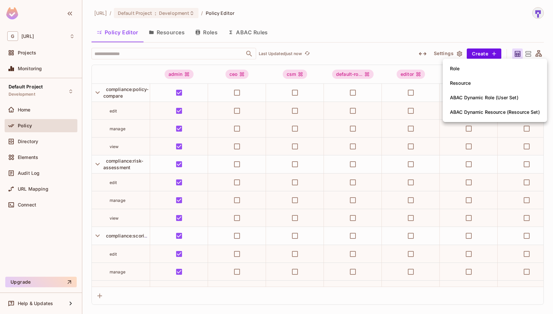
click at [494, 73] on li "Role" at bounding box center [495, 68] width 104 height 14
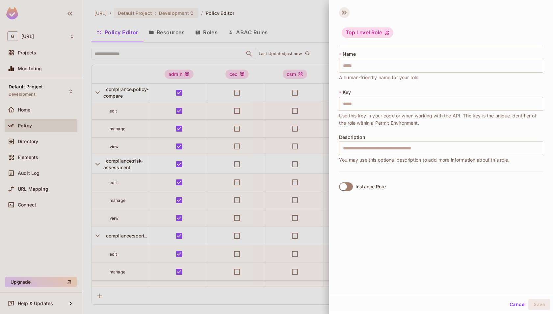
click at [346, 14] on icon at bounding box center [344, 12] width 11 height 11
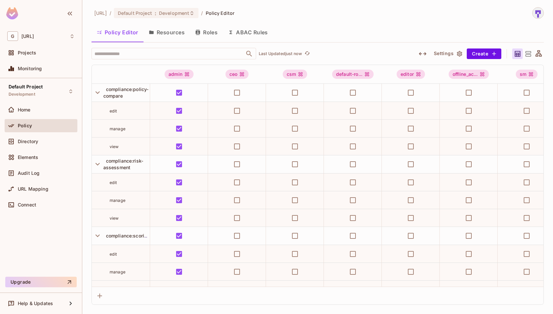
click at [422, 51] on icon "button" at bounding box center [423, 54] width 8 height 8
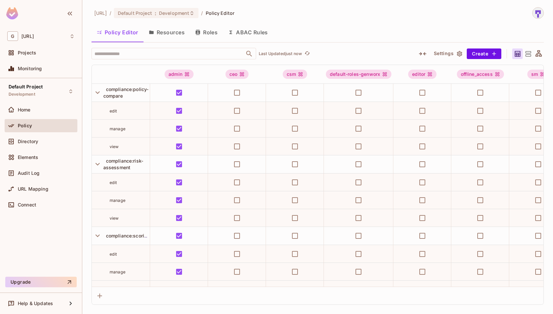
click at [422, 51] on icon "button" at bounding box center [423, 54] width 8 height 8
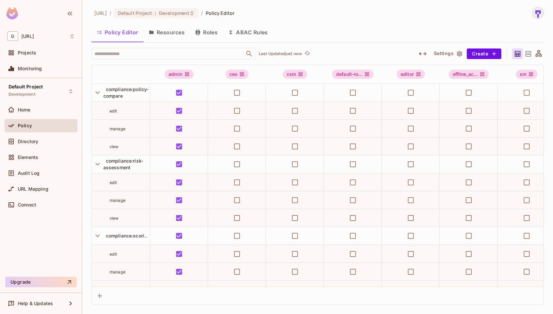
click at [442, 53] on button "Settings" at bounding box center [447, 53] width 33 height 11
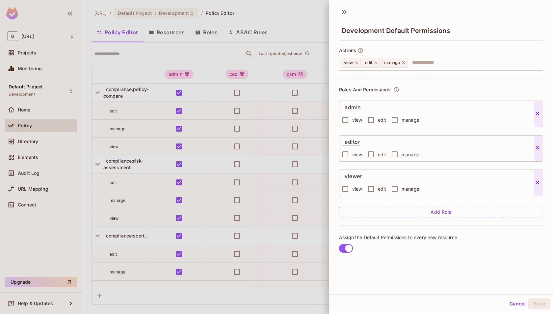
click at [450, 209] on button "Add Role" at bounding box center [441, 211] width 204 height 11
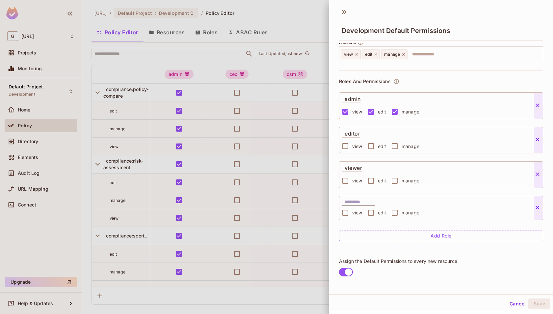
scroll to position [0, 0]
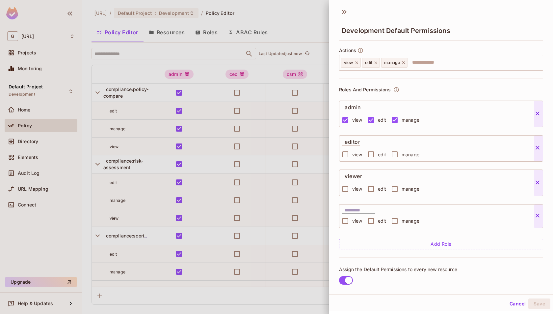
click at [536, 213] on icon at bounding box center [537, 215] width 7 height 7
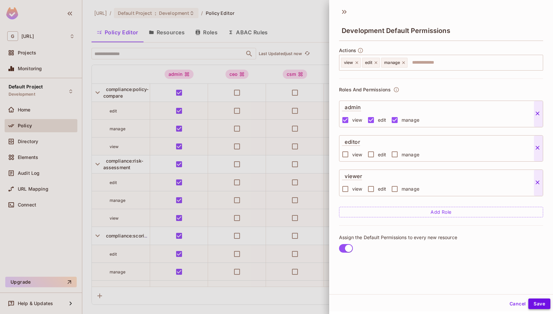
click at [536, 301] on button "Save" at bounding box center [540, 303] width 22 height 11
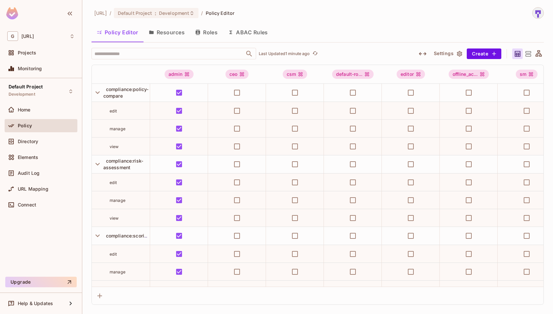
click at [459, 54] on icon "button" at bounding box center [459, 53] width 7 height 7
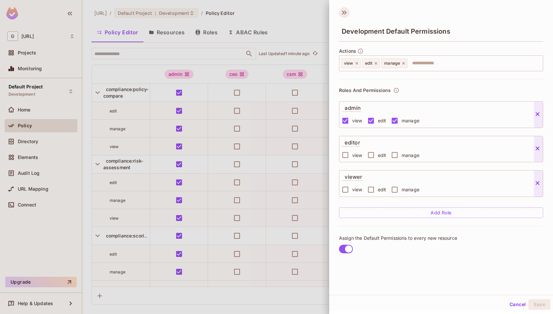
click at [344, 17] on icon at bounding box center [344, 12] width 11 height 11
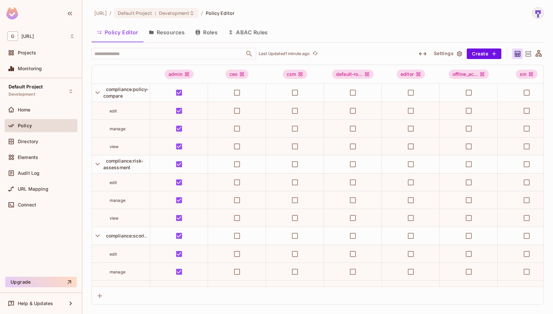
click at [457, 55] on icon "button" at bounding box center [459, 53] width 7 height 7
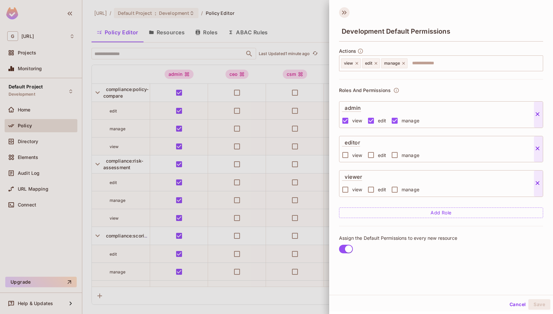
click at [344, 13] on icon at bounding box center [344, 12] width 11 height 11
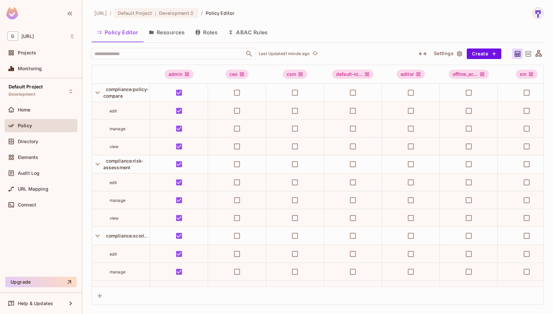
click at [173, 32] on button "Resources" at bounding box center [167, 32] width 46 height 16
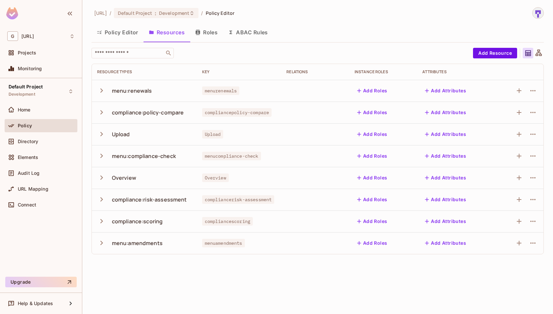
click at [380, 90] on button "Add Roles" at bounding box center [373, 90] width 36 height 11
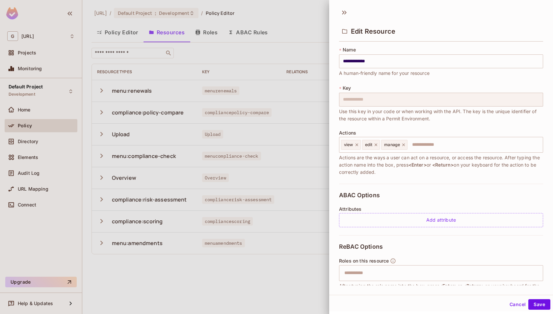
scroll to position [48, 0]
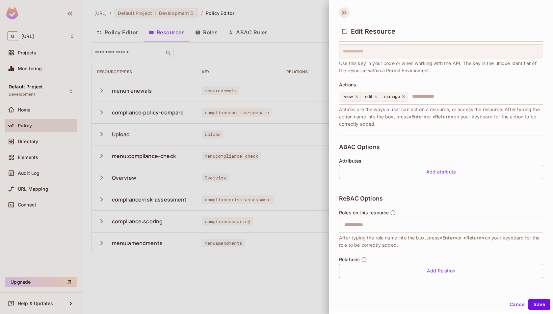
click at [343, 13] on icon at bounding box center [343, 13] width 2 height 4
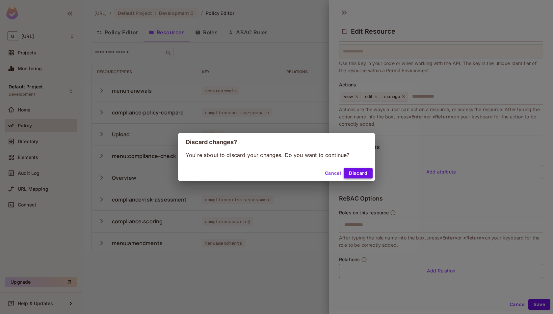
click at [367, 169] on button "Discard" at bounding box center [358, 173] width 29 height 11
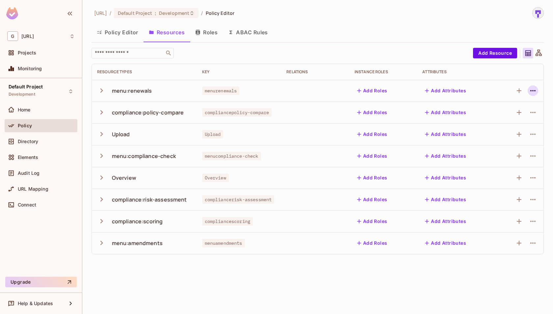
click at [531, 89] on icon "button" at bounding box center [533, 91] width 8 height 8
click at [320, 288] on div at bounding box center [276, 157] width 553 height 314
click at [35, 144] on div "Directory" at bounding box center [41, 141] width 68 height 8
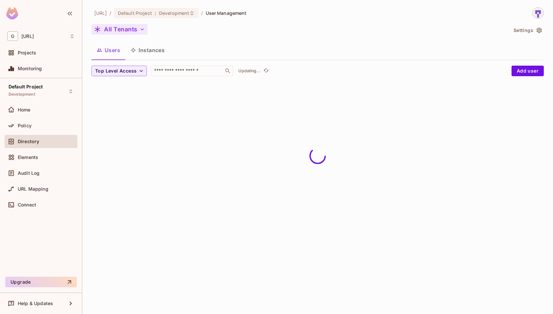
click at [137, 29] on button "All Tenants" at bounding box center [120, 29] width 56 height 11
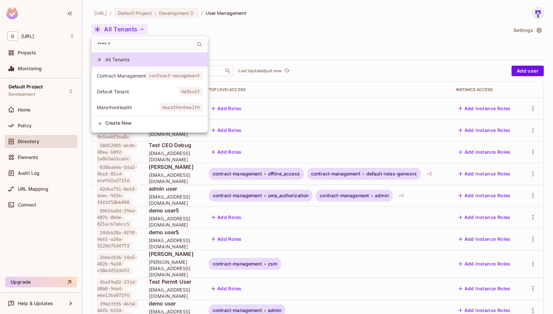
click at [160, 76] on span "contract-management" at bounding box center [175, 75] width 56 height 9
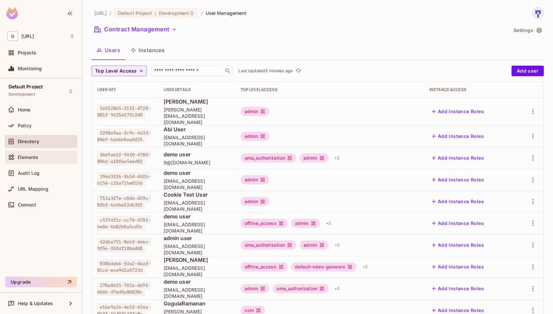
click at [56, 155] on div "Elements" at bounding box center [46, 156] width 57 height 5
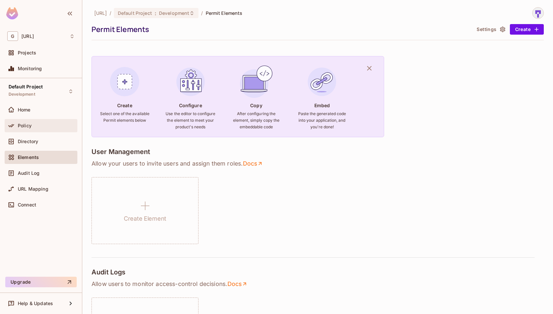
click at [53, 127] on div "Policy" at bounding box center [41, 126] width 68 height 8
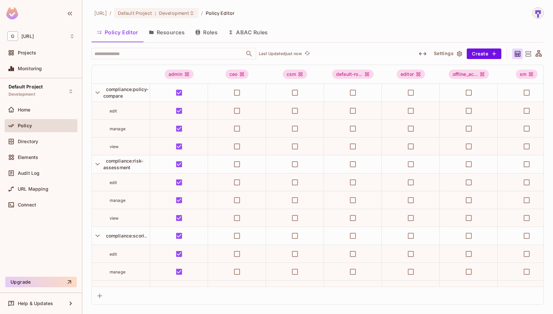
click at [182, 31] on button "Resources" at bounding box center [167, 32] width 46 height 16
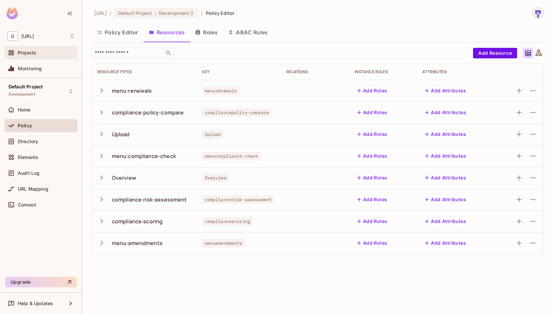
click at [49, 46] on div "Projects" at bounding box center [41, 52] width 73 height 13
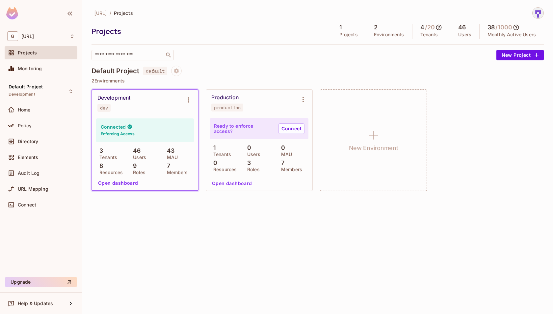
click at [115, 177] on button "Open dashboard" at bounding box center [117, 182] width 45 height 11
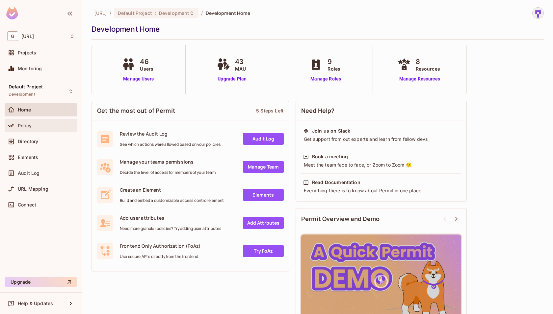
click at [27, 128] on div "Policy" at bounding box center [41, 126] width 68 height 8
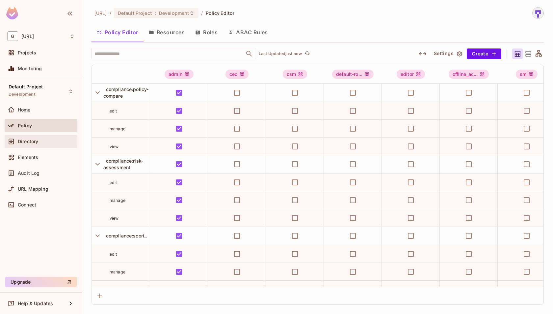
click at [33, 145] on div "Directory" at bounding box center [41, 141] width 73 height 13
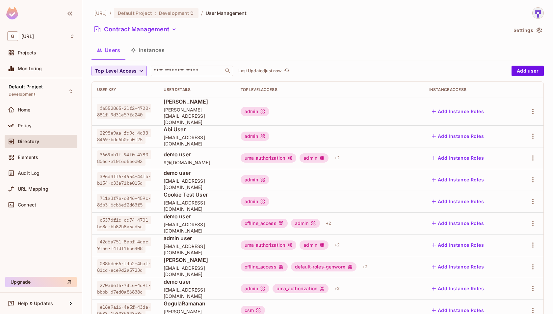
click at [138, 69] on icon "button" at bounding box center [141, 71] width 7 height 7
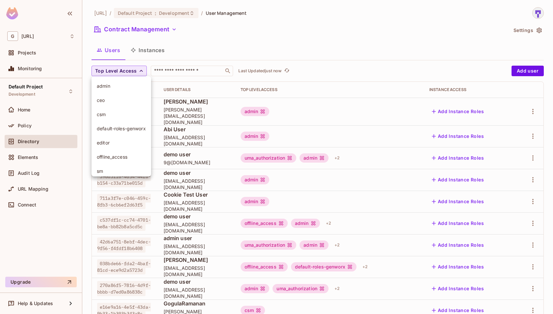
click at [129, 87] on span "admin" at bounding box center [121, 86] width 49 height 6
